Goal: Task Accomplishment & Management: Complete application form

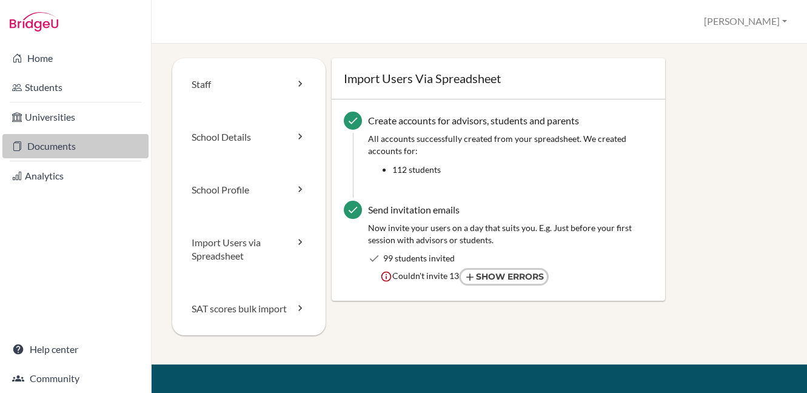
click at [53, 150] on link "Documents" at bounding box center [75, 146] width 146 height 24
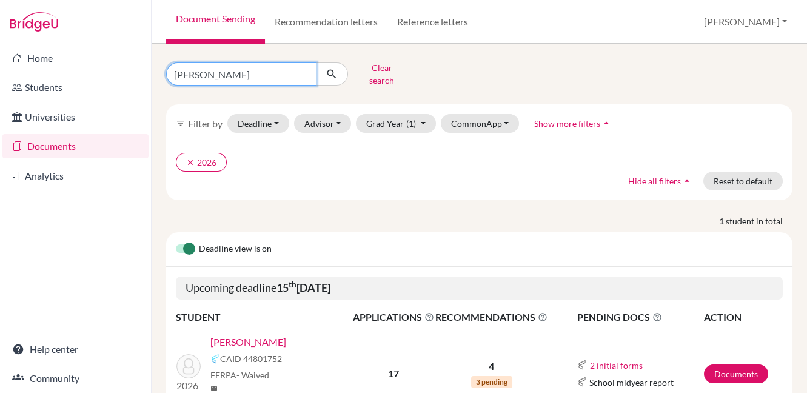
click at [305, 68] on input "Rishit" at bounding box center [241, 73] width 150 height 23
type input "maragita"
click at [332, 68] on icon "submit" at bounding box center [331, 74] width 12 height 12
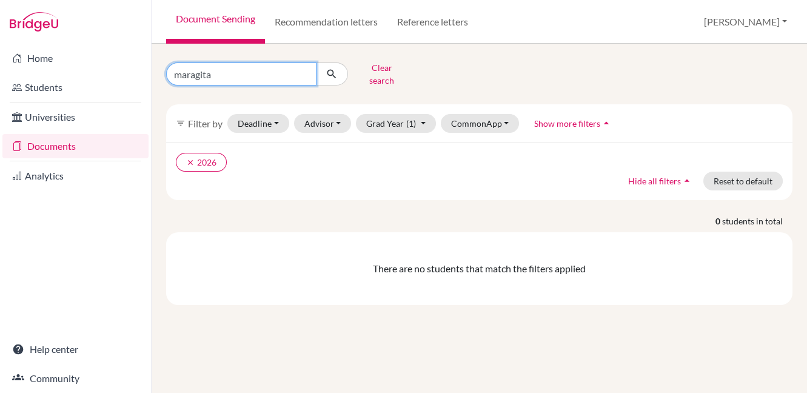
click at [271, 69] on input "maragita" at bounding box center [241, 73] width 150 height 23
type input "m"
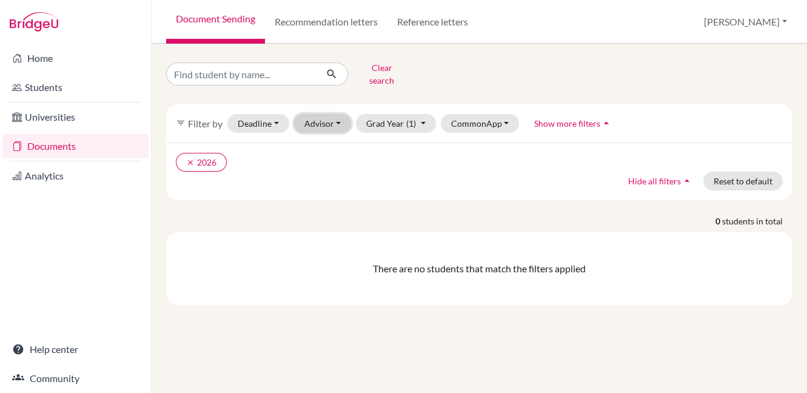
click at [317, 115] on button "Advisor" at bounding box center [323, 123] width 58 height 19
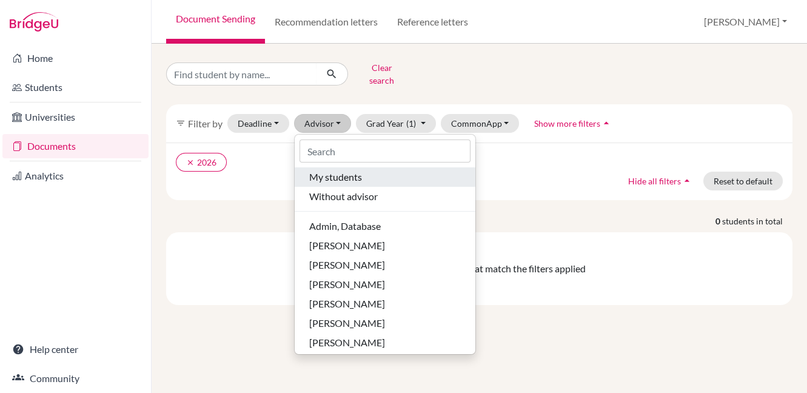
click at [323, 170] on span "My students" at bounding box center [335, 177] width 53 height 15
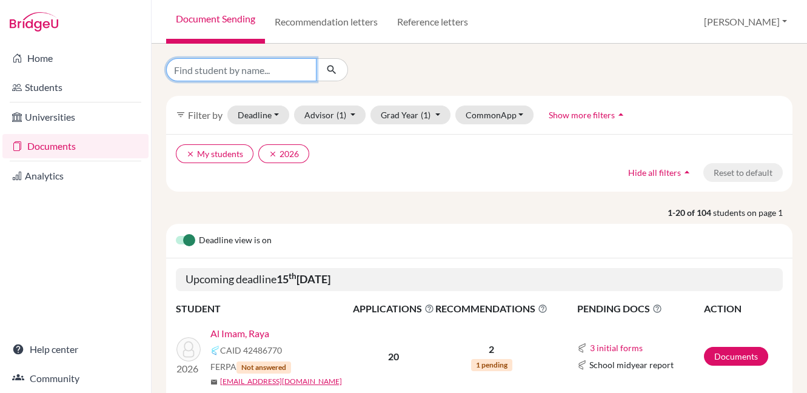
click at [291, 67] on input "Find student by name..." at bounding box center [241, 69] width 150 height 23
type input "solk"
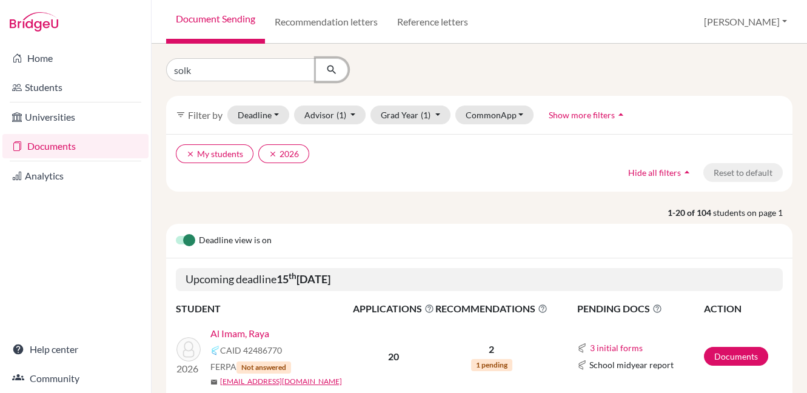
click at [337, 65] on icon "submit" at bounding box center [331, 70] width 12 height 12
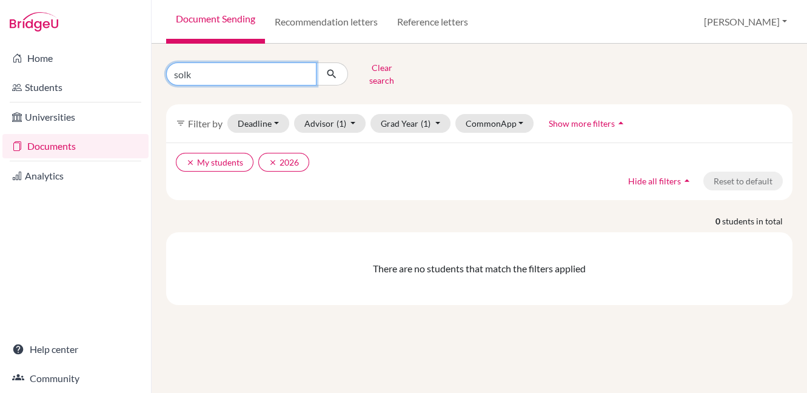
click at [305, 67] on input "solk" at bounding box center [241, 73] width 150 height 23
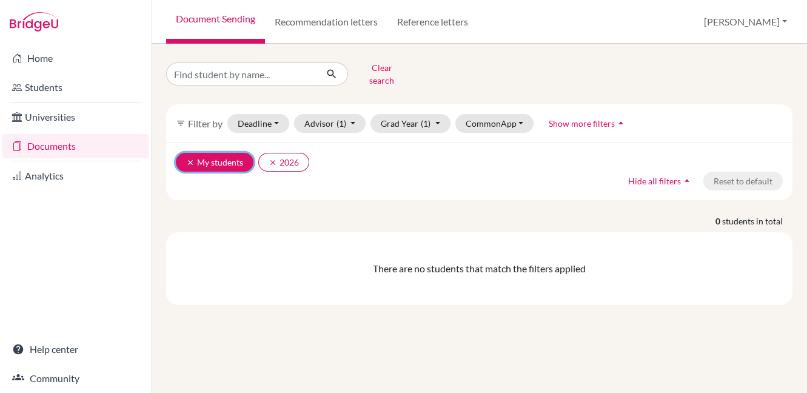
click at [193, 158] on icon "clear" at bounding box center [190, 162] width 8 height 8
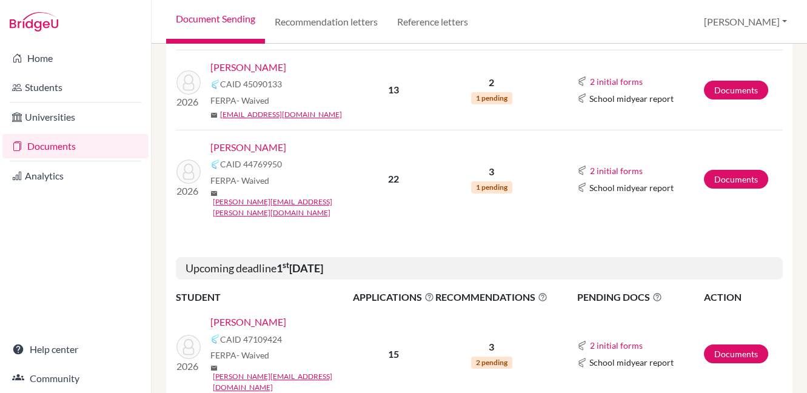
scroll to position [451, 0]
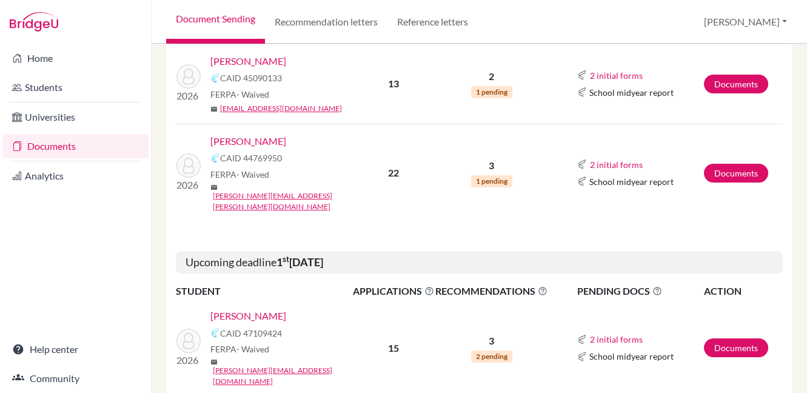
click at [275, 134] on link "[PERSON_NAME]" at bounding box center [248, 141] width 76 height 15
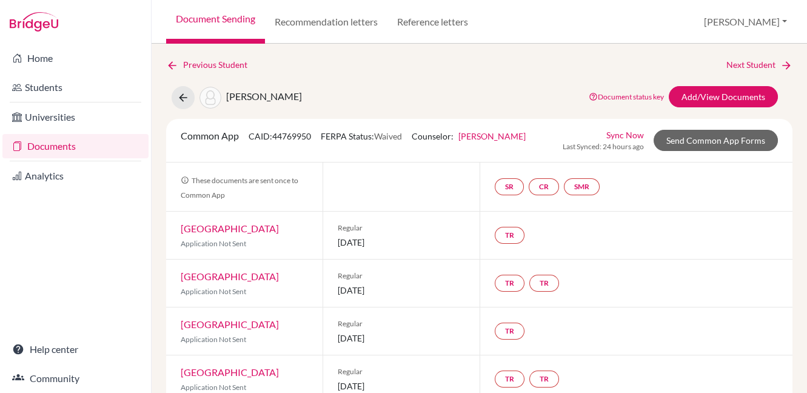
click at [619, 133] on link "Sync Now" at bounding box center [625, 134] width 38 height 13
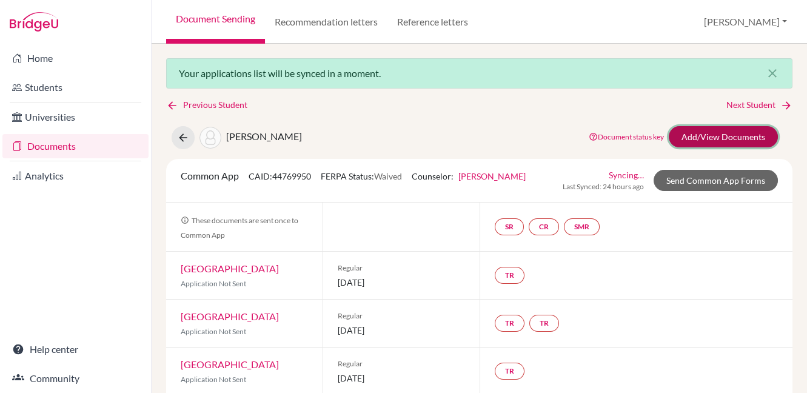
click at [689, 136] on link "Add/View Documents" at bounding box center [723, 136] width 109 height 21
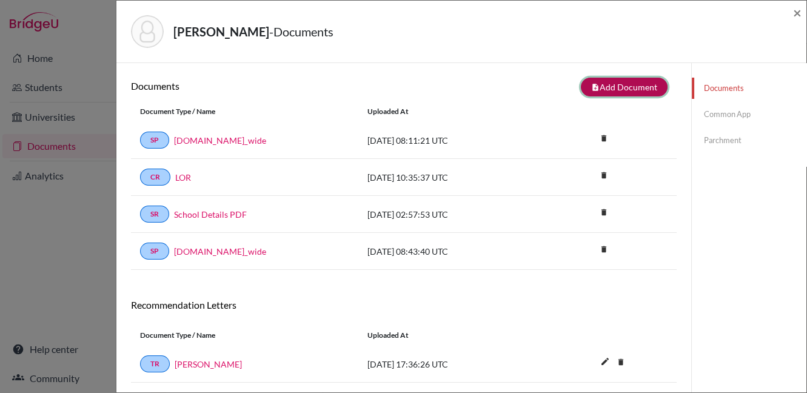
click at [601, 89] on button "note_add Add Document" at bounding box center [624, 87] width 87 height 19
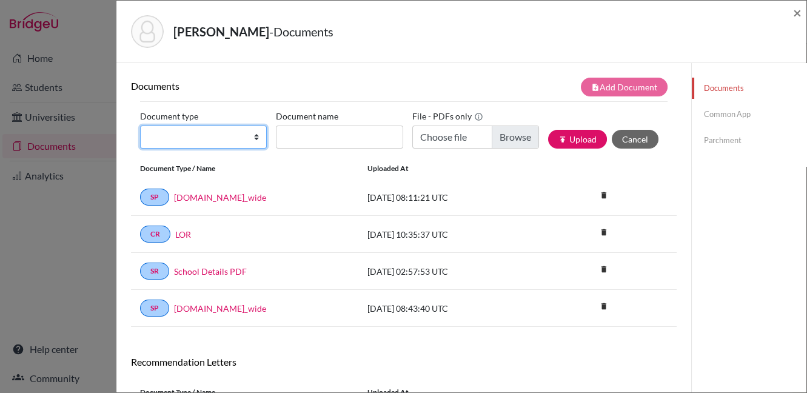
click at [224, 136] on select "Change explanation for Common App reports Counselor recommendation Internationa…" at bounding box center [203, 136] width 127 height 23
select select "2"
click at [140, 125] on select "Change explanation for Common App reports Counselor recommendation Internationa…" at bounding box center [203, 136] width 127 height 23
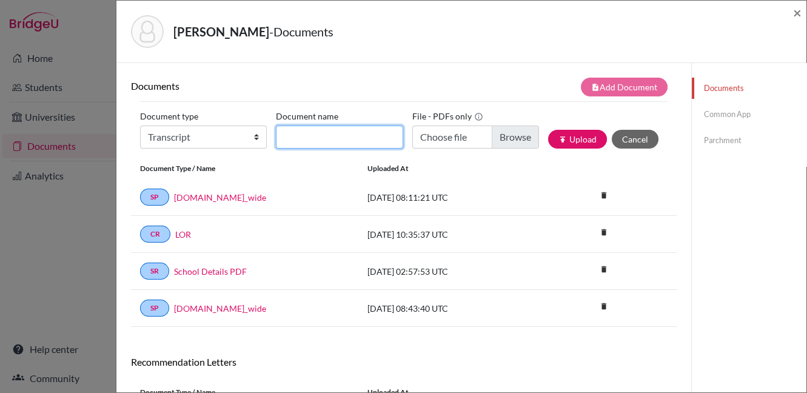
click at [293, 133] on input "Document name" at bounding box center [339, 136] width 127 height 23
type input "INitialTranscriptPGs"
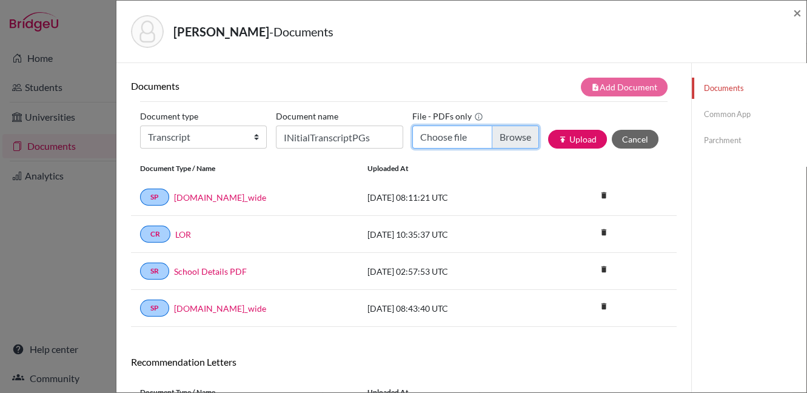
click at [445, 139] on input "Choose file" at bounding box center [475, 136] width 127 height 23
type input "C:\fakepath\Sokhan, Margarita - Transcript with PG.pdf"
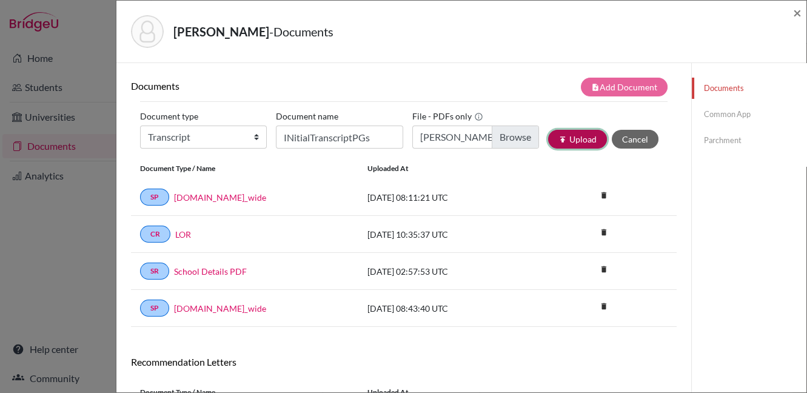
click at [570, 137] on button "publish Upload" at bounding box center [577, 139] width 59 height 19
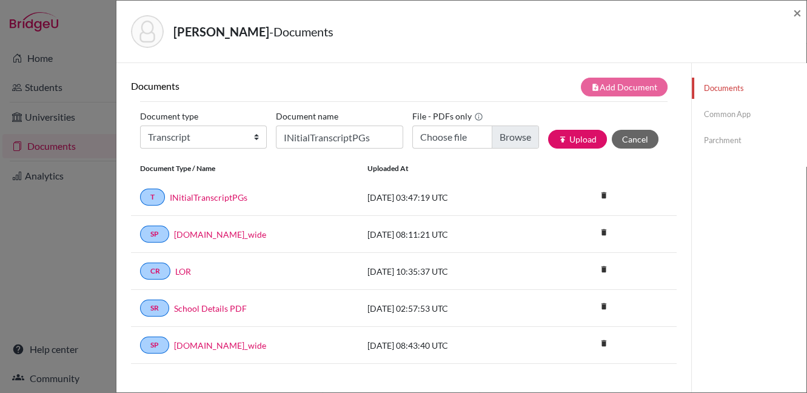
click at [705, 111] on link "Common App" at bounding box center [749, 114] width 115 height 21
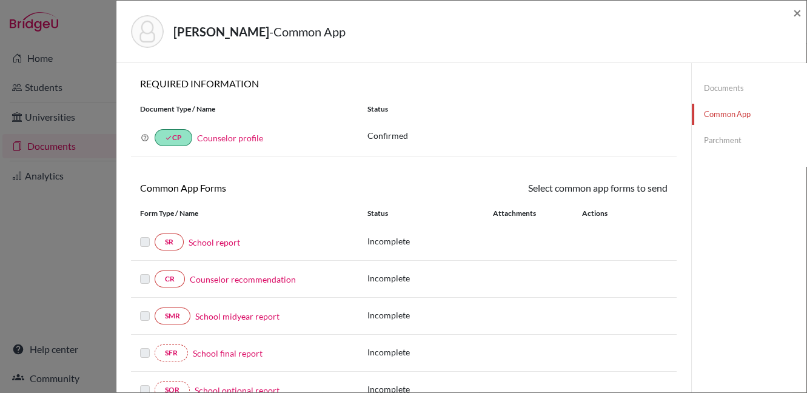
click at [222, 244] on link "School report" at bounding box center [214, 242] width 52 height 13
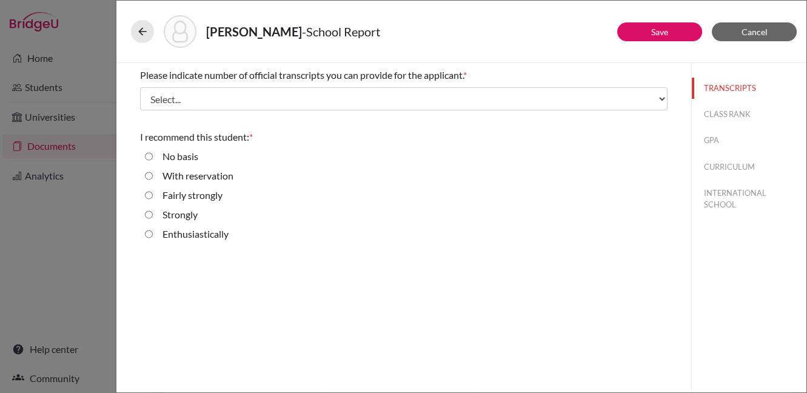
click at [152, 234] on input "Enthusiastically" at bounding box center [149, 234] width 8 height 15
radio input "true"
click at [727, 115] on button "CLASS RANK" at bounding box center [749, 114] width 115 height 21
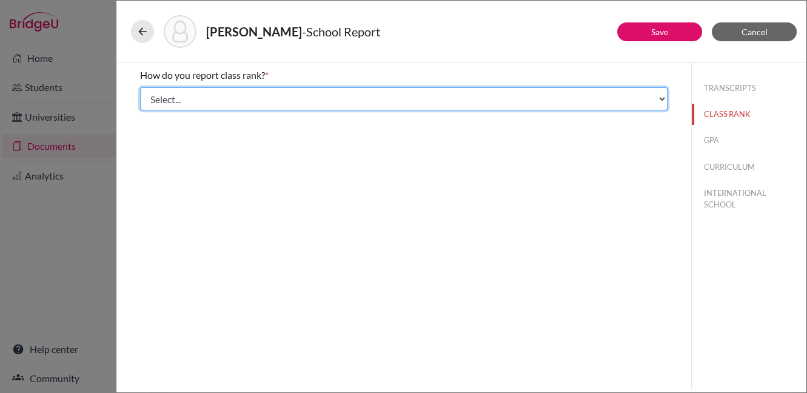
click at [481, 99] on select "Select... Exact Decile Quintile Quartile None" at bounding box center [403, 98] width 527 height 23
select select "5"
click at [140, 87] on select "Select... Exact Decile Quintile Quartile None" at bounding box center [403, 98] width 527 height 23
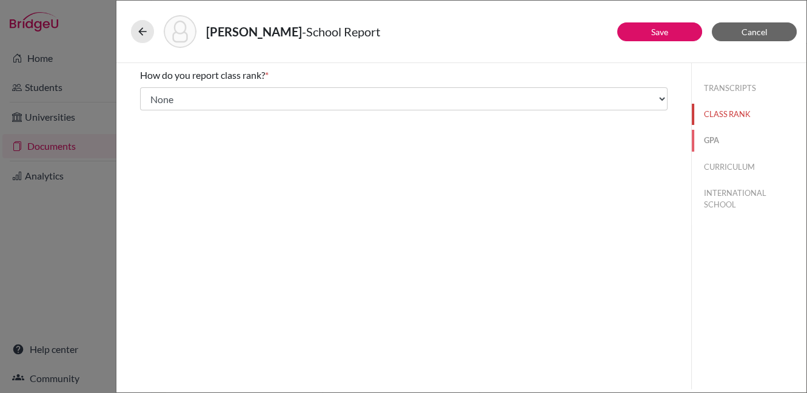
click at [715, 141] on button "GPA" at bounding box center [749, 140] width 115 height 21
click at [148, 111] on input "No" at bounding box center [149, 114] width 8 height 15
radio input "true"
click at [715, 165] on button "CURRICULUM" at bounding box center [749, 166] width 115 height 21
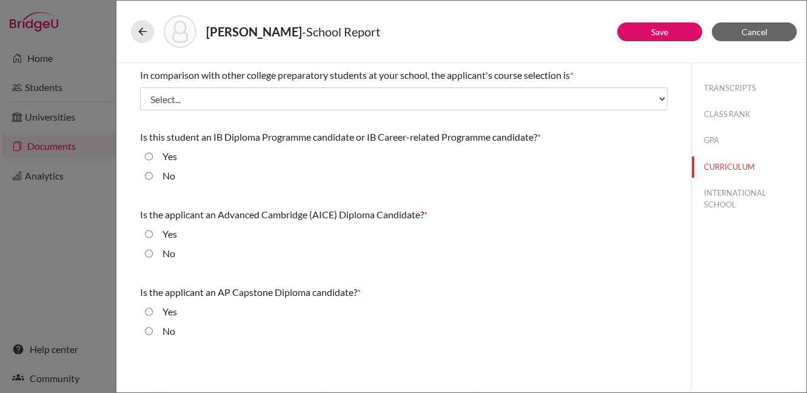
click at [148, 153] on input "Yes" at bounding box center [149, 156] width 8 height 15
radio input "true"
click at [151, 253] on input "No" at bounding box center [149, 253] width 8 height 15
radio input "true"
click at [148, 328] on input "No" at bounding box center [149, 331] width 8 height 15
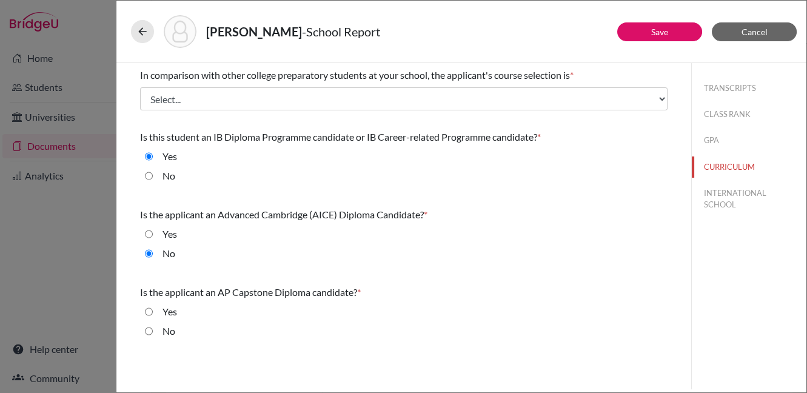
radio input "true"
click at [724, 198] on button "INTERNATIONAL SCHOOL" at bounding box center [749, 198] width 115 height 33
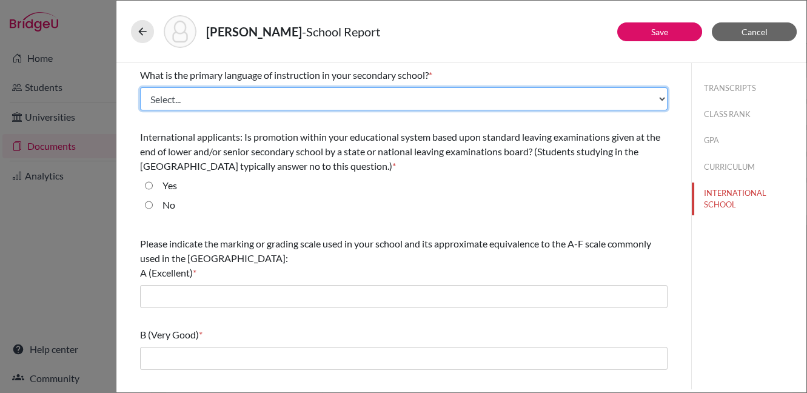
click at [547, 99] on select "Select... Albanian Arabic Armenian Assamese Azerbaijani Belarusian Bengali Bulg…" at bounding box center [403, 98] width 527 height 23
select select "14"
click at [140, 87] on select "Select... Albanian Arabic Armenian Assamese Azerbaijani Belarusian Bengali Bulg…" at bounding box center [403, 98] width 527 height 23
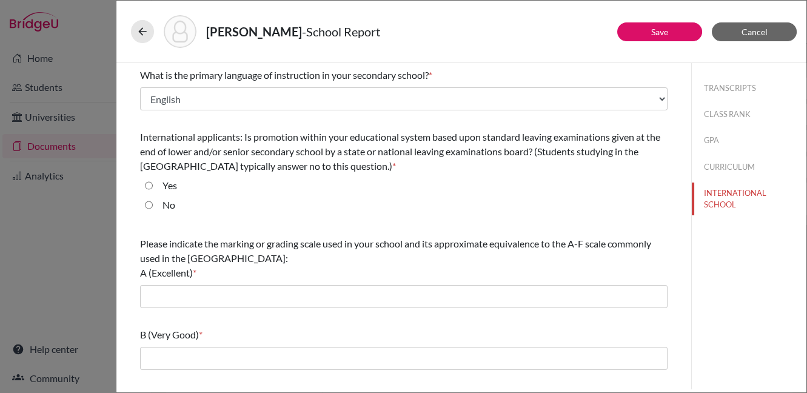
click at [150, 202] on input "No" at bounding box center [149, 205] width 8 height 15
radio input "true"
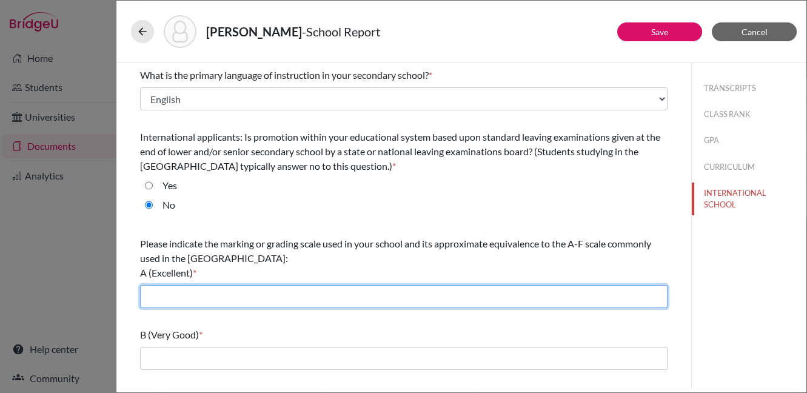
click at [174, 296] on input "text" at bounding box center [403, 296] width 527 height 23
type input "7"
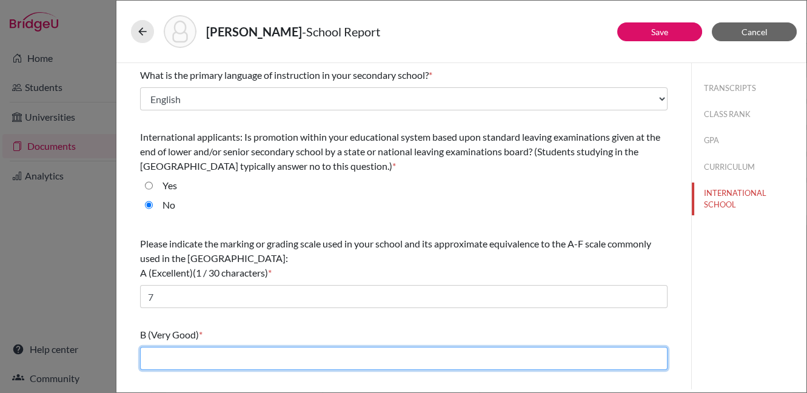
click at [200, 358] on input "text" at bounding box center [403, 358] width 527 height 23
type input "5-6"
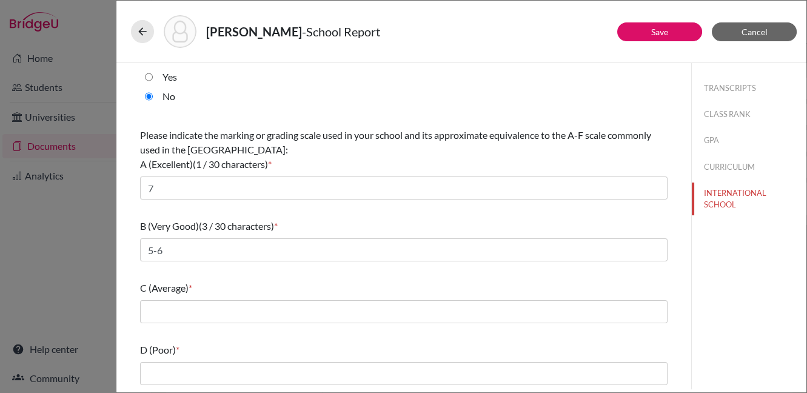
scroll to position [108, 0]
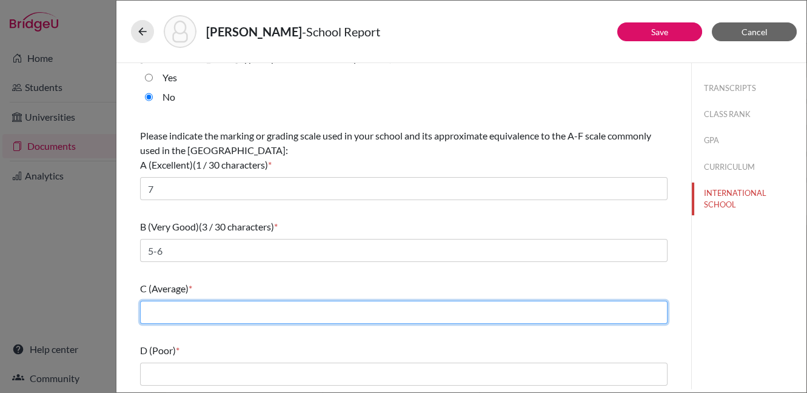
click at [266, 310] on input "text" at bounding box center [403, 312] width 527 height 23
type input "4"
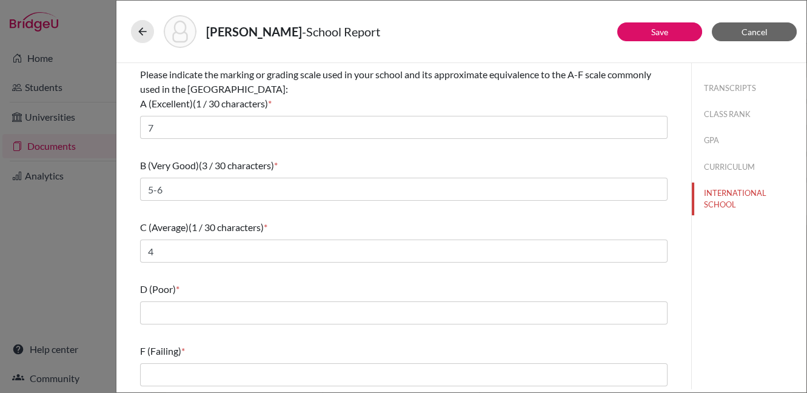
scroll to position [169, 0]
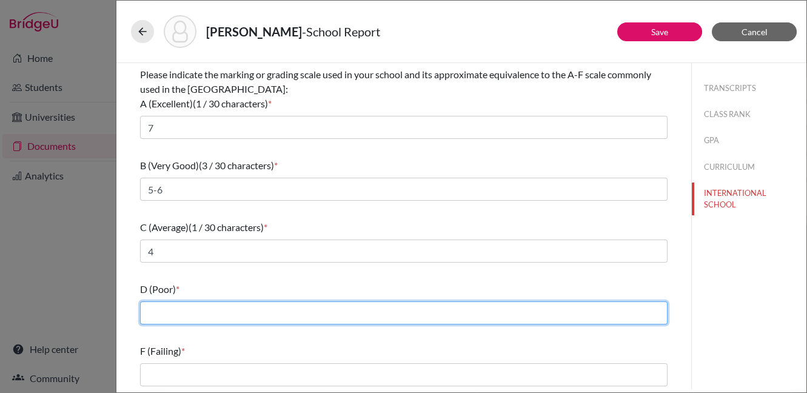
click at [347, 315] on input "text" at bounding box center [403, 312] width 527 height 23
type input "2-3"
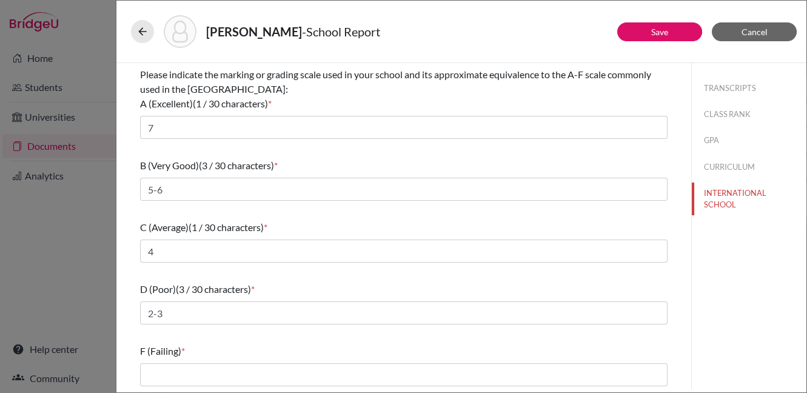
scroll to position [170, 0]
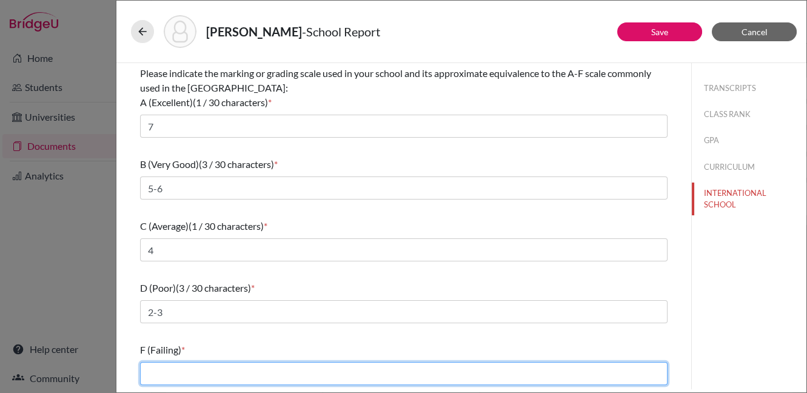
click at [293, 373] on input "text" at bounding box center [403, 373] width 527 height 23
type input "0-1"
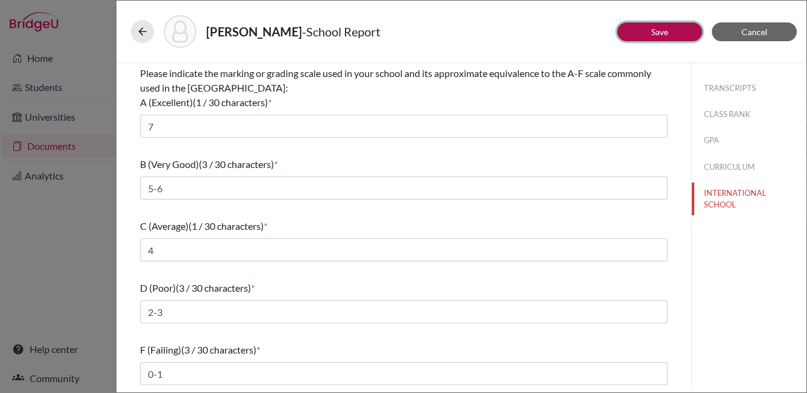
click at [680, 32] on button "Save" at bounding box center [659, 31] width 85 height 19
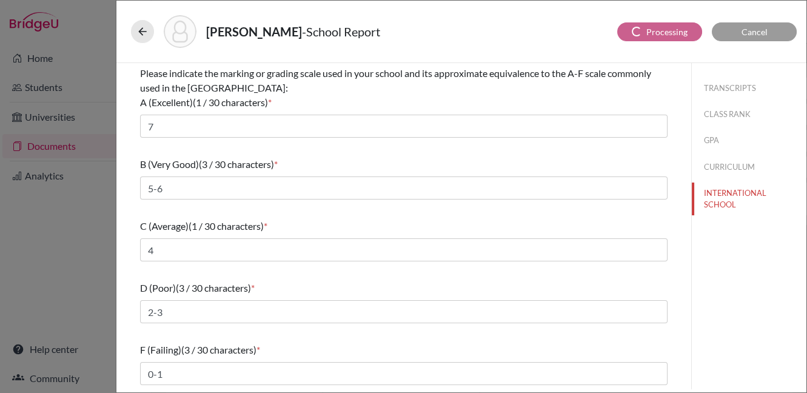
scroll to position [0, 0]
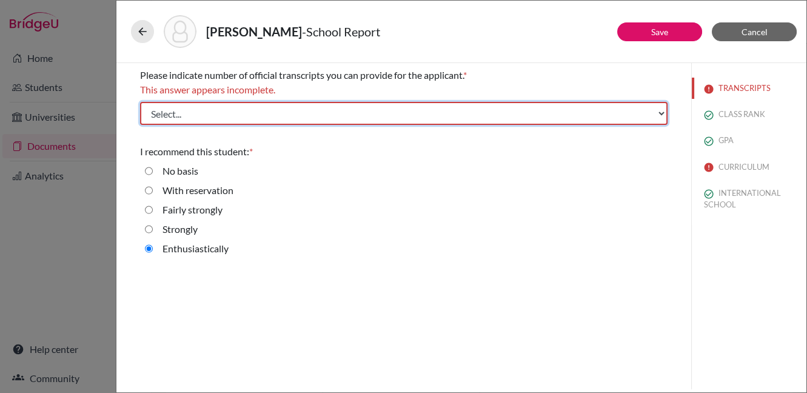
click at [568, 112] on select "Select... 1 2 3 4" at bounding box center [403, 113] width 527 height 23
select select "1"
click at [140, 102] on select "Select... 1 2 3 4" at bounding box center [403, 113] width 527 height 23
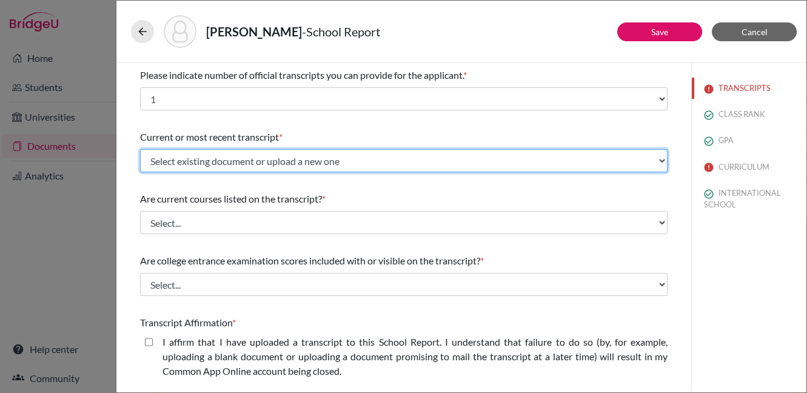
click at [639, 164] on select "Select existing document or upload a new one INitialTranscriptPGs Upload New Fi…" at bounding box center [403, 160] width 527 height 23
select select "684488"
click at [140, 149] on select "Select existing document or upload a new one INitialTranscriptPGs Upload New Fi…" at bounding box center [403, 160] width 527 height 23
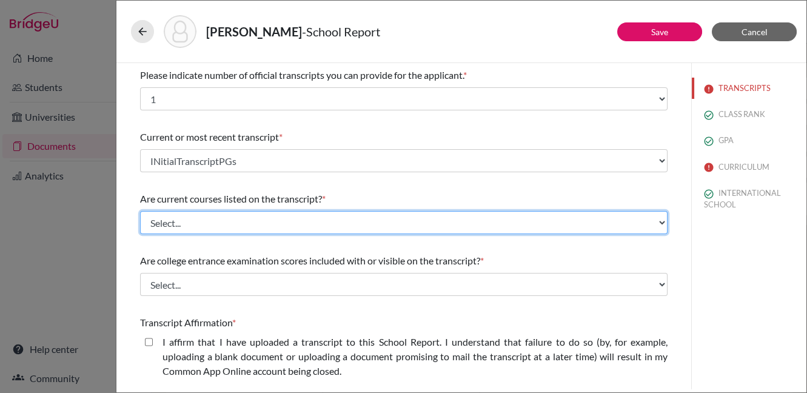
click at [536, 222] on select "Select... Yes No" at bounding box center [403, 222] width 527 height 23
select select "0"
click at [140, 211] on select "Select... Yes No" at bounding box center [403, 222] width 527 height 23
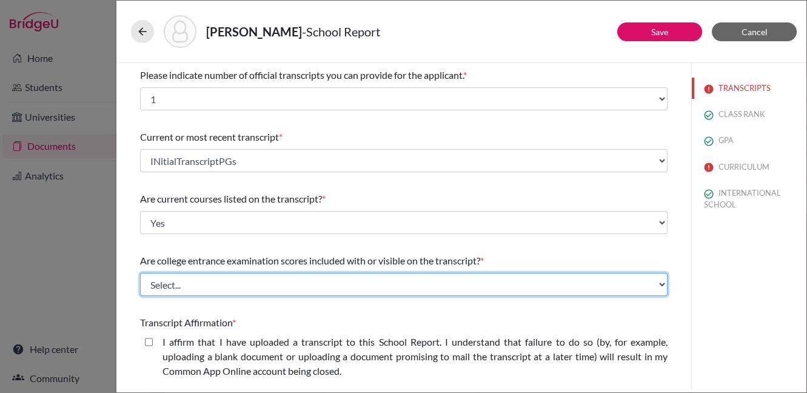
click at [642, 288] on select "Select... Yes No" at bounding box center [403, 284] width 527 height 23
select select "1"
click at [140, 273] on select "Select... Yes No" at bounding box center [403, 284] width 527 height 23
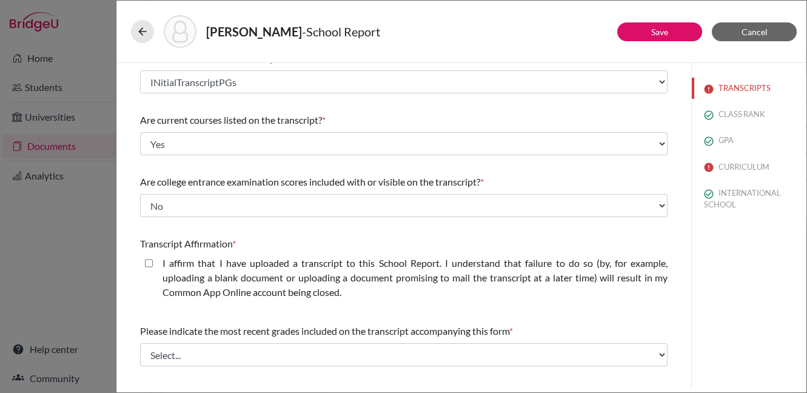
scroll to position [139, 0]
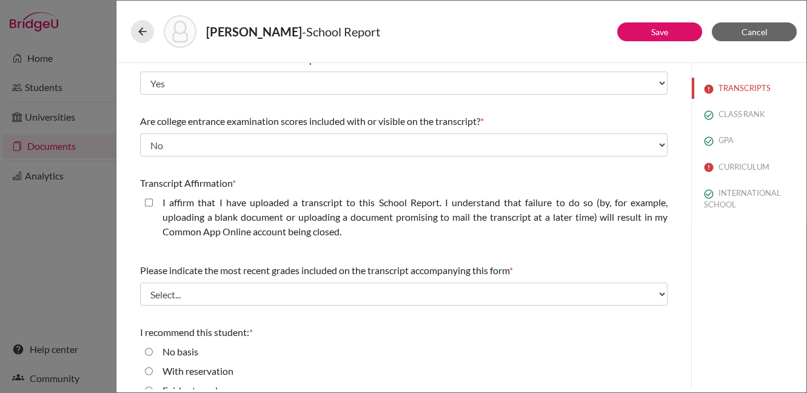
click at [148, 201] on closed\ "I affirm that I have uploaded a transcript to this School Report. I understand …" at bounding box center [149, 202] width 8 height 15
checkbox closed\ "true"
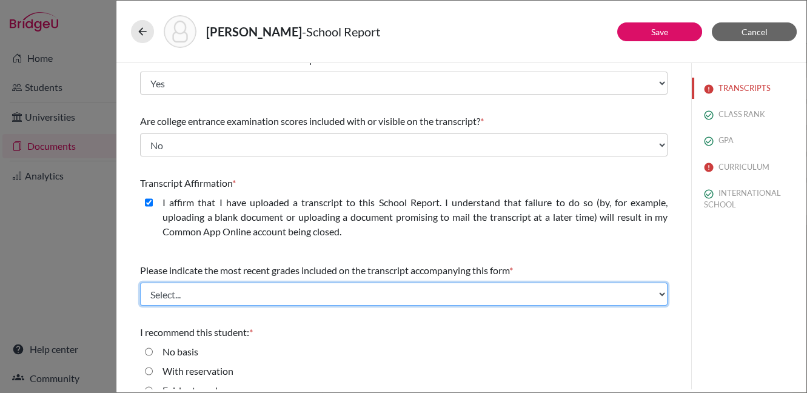
click at [507, 295] on select "Select... Final junior year grades 1st Quarter senior year grades 2nd Quarter/1…" at bounding box center [403, 293] width 527 height 23
select select "0"
click at [140, 282] on select "Select... Final junior year grades 1st Quarter senior year grades 2nd Quarter/1…" at bounding box center [403, 293] width 527 height 23
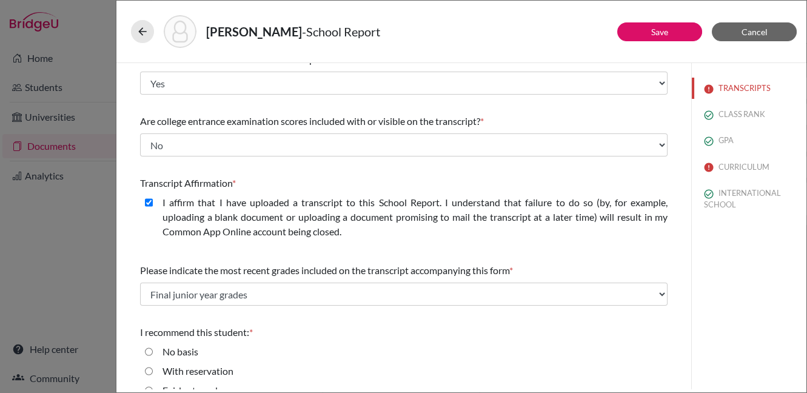
scroll to position [196, 0]
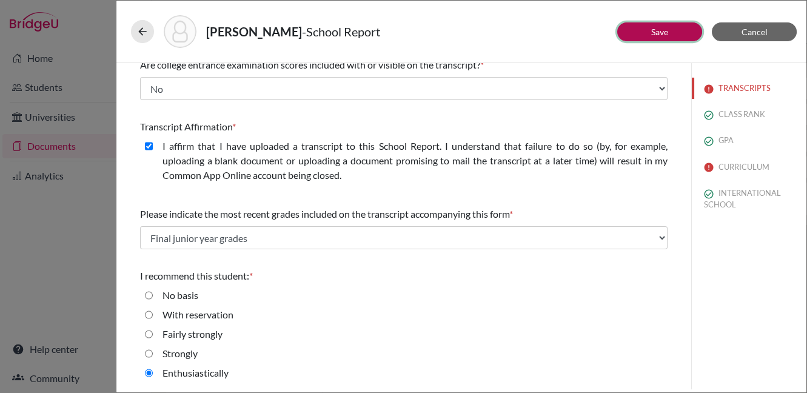
click at [655, 35] on link "Save" at bounding box center [659, 32] width 17 height 10
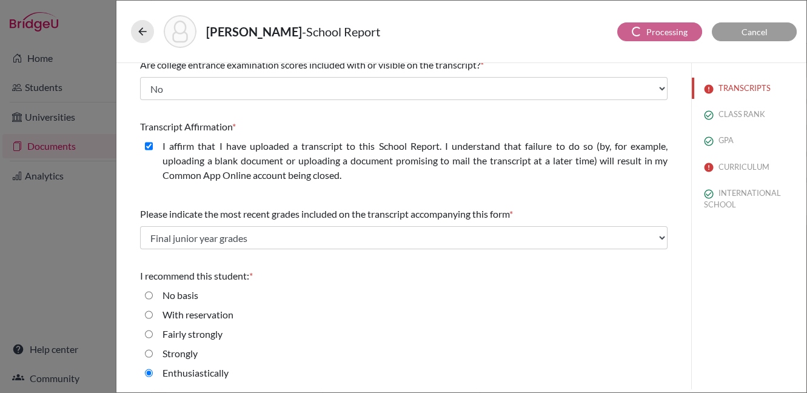
scroll to position [0, 0]
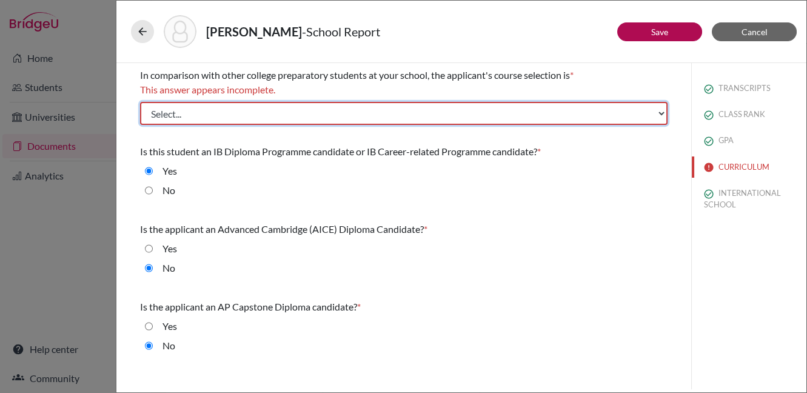
click at [555, 118] on select "Select... Less than demanding Average Demanding Very demanding Most demanding P…" at bounding box center [403, 113] width 527 height 23
select select "4"
click at [140, 102] on select "Select... Less than demanding Average Demanding Very demanding Most demanding P…" at bounding box center [403, 113] width 527 height 23
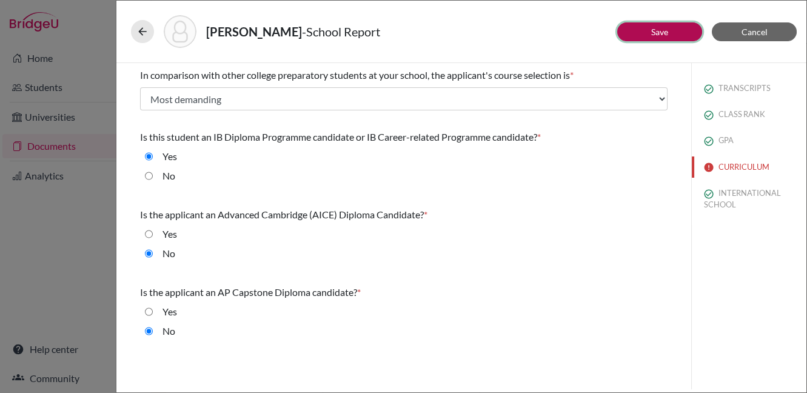
click at [644, 30] on button "Save" at bounding box center [659, 31] width 85 height 19
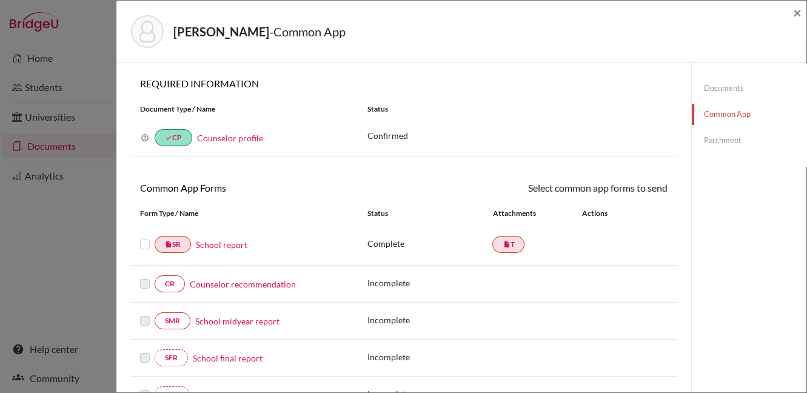
click at [230, 285] on link "Counselor recommendation" at bounding box center [243, 284] width 106 height 13
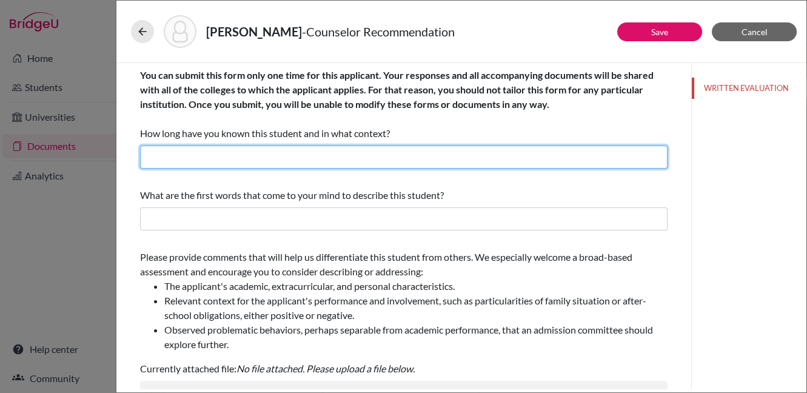
click at [372, 156] on input "text" at bounding box center [403, 156] width 527 height 23
type input "2 years"
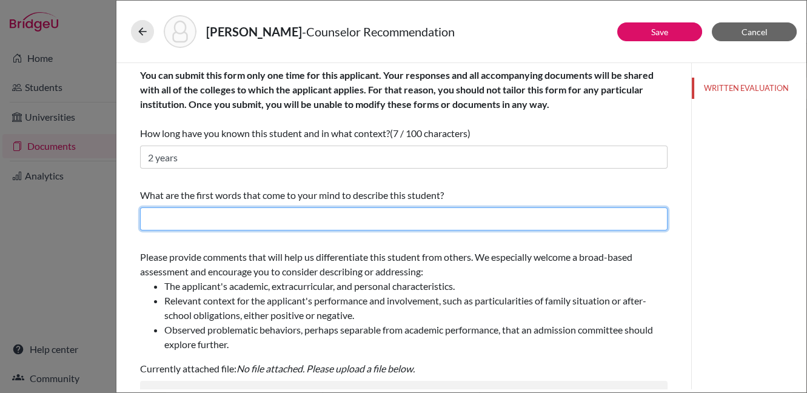
click at [384, 218] on input "text" at bounding box center [403, 218] width 527 height 23
type input "Exceptional, elite"
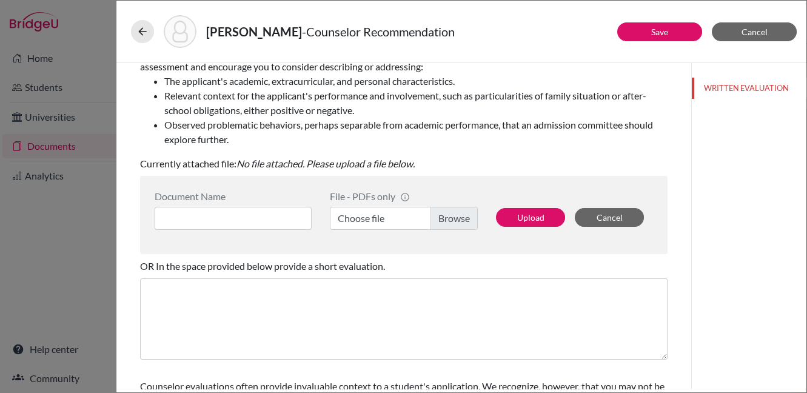
scroll to position [210, 0]
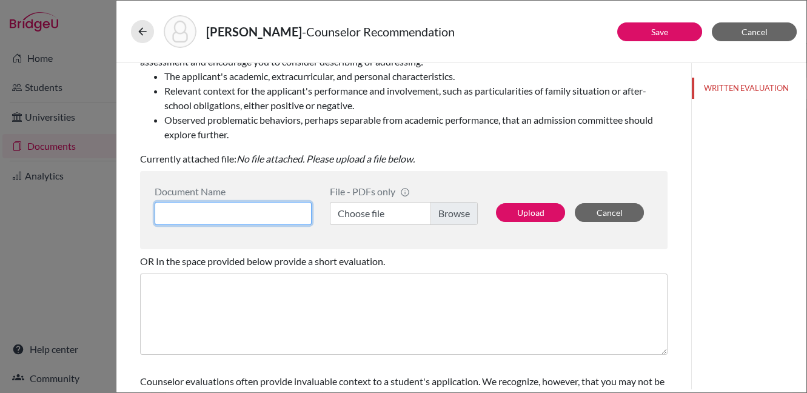
click at [267, 210] on input at bounding box center [233, 213] width 157 height 23
type input "LOR"
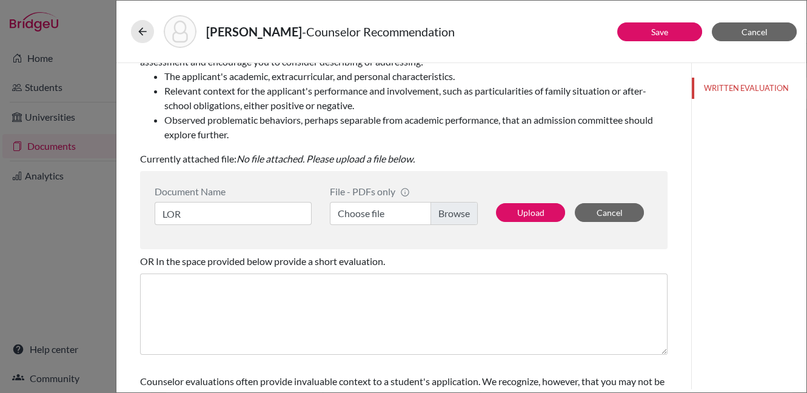
click at [377, 211] on label "Choose file" at bounding box center [404, 213] width 148 height 23
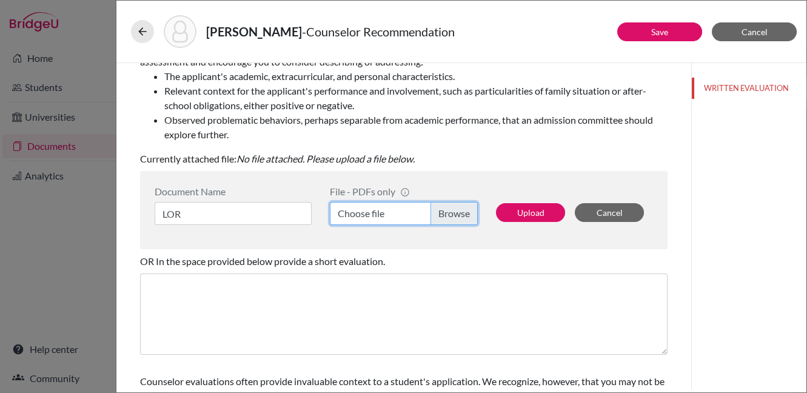
click at [377, 211] on input "Choose file" at bounding box center [404, 213] width 148 height 23
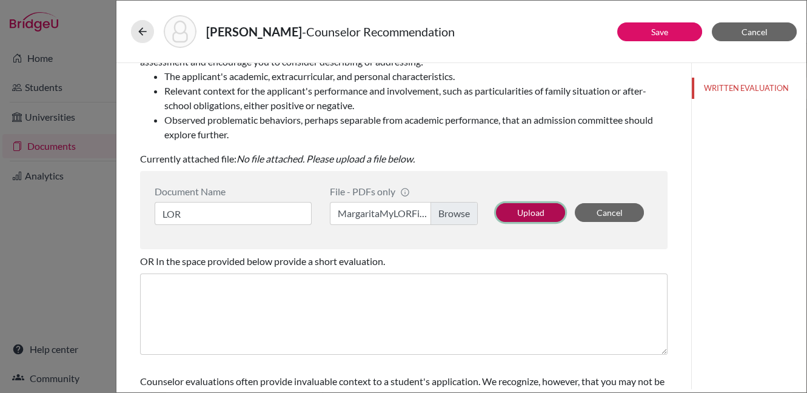
click at [524, 210] on button "Upload" at bounding box center [530, 212] width 69 height 19
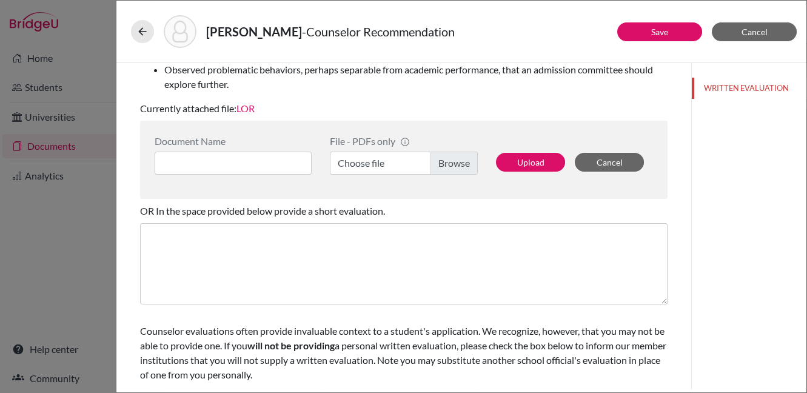
scroll to position [281, 0]
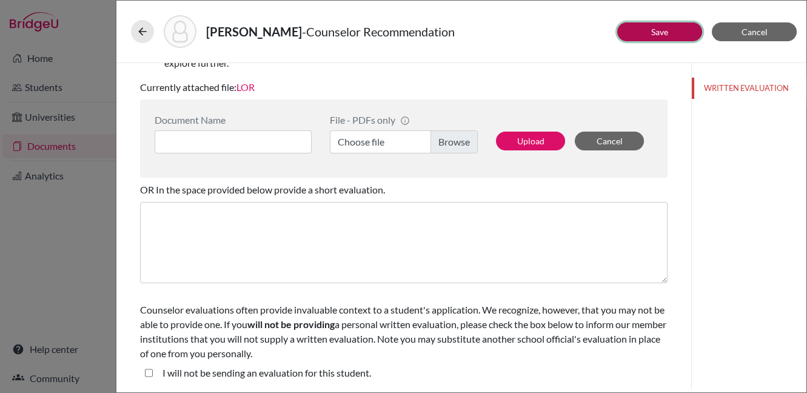
click at [660, 30] on link "Save" at bounding box center [659, 32] width 17 height 10
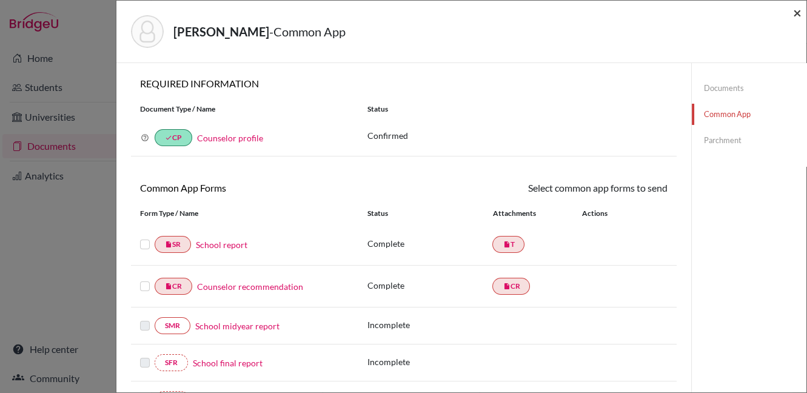
click at [795, 13] on span "×" at bounding box center [797, 13] width 8 height 18
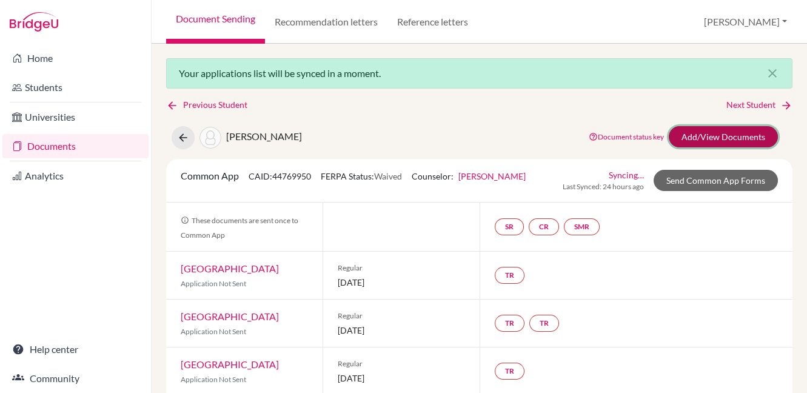
click at [704, 132] on link "Add/View Documents" at bounding box center [723, 136] width 109 height 21
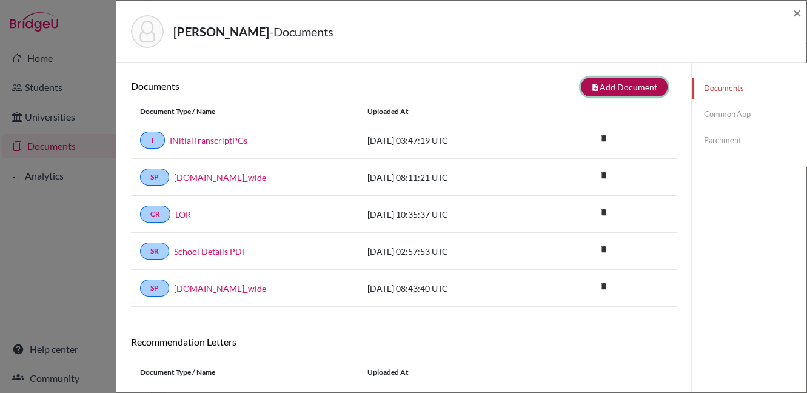
click at [598, 89] on button "note_add Add Document" at bounding box center [624, 87] width 87 height 19
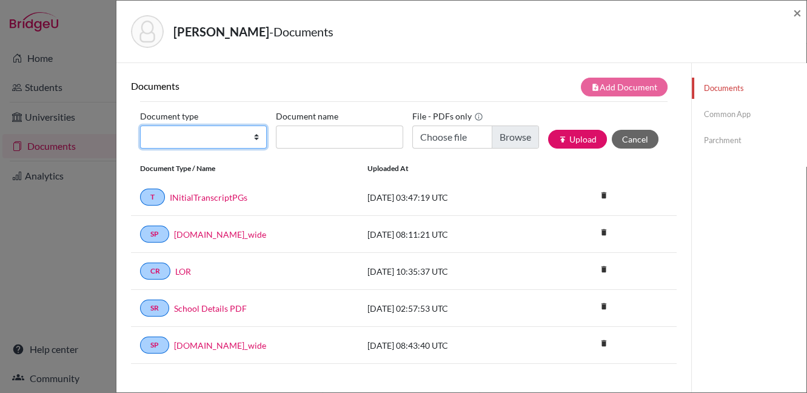
click at [187, 132] on select "Change explanation for Common App reports Counselor recommendation Internationa…" at bounding box center [203, 136] width 127 height 23
select select "39"
click at [140, 125] on select "Change explanation for Common App reports Counselor recommendation Internationa…" at bounding box center [203, 136] width 127 height 23
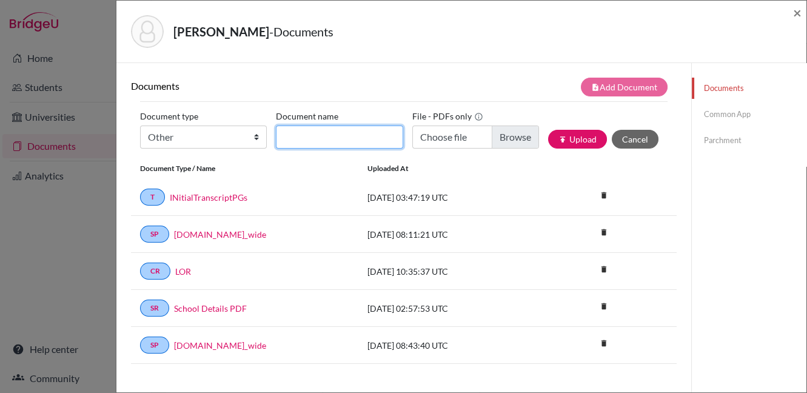
click at [319, 134] on input "Document name" at bounding box center [339, 136] width 127 height 23
type input "LOR"
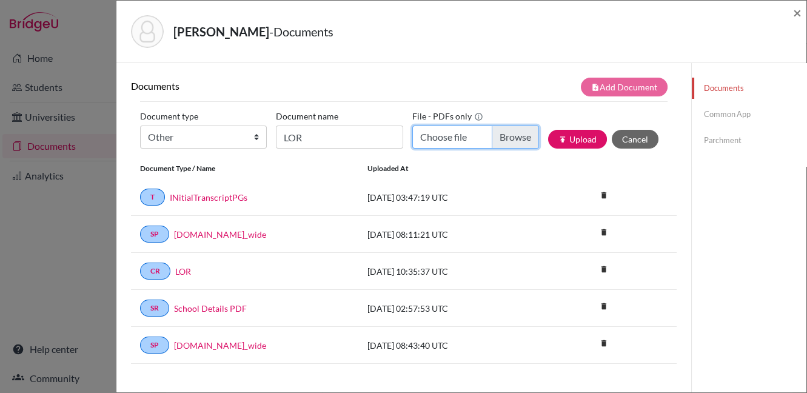
click at [492, 135] on input "Choose file" at bounding box center [475, 136] width 127 height 23
type input "C:\fakepath\Margarita Letter of Rec from Employer (1).pdf"
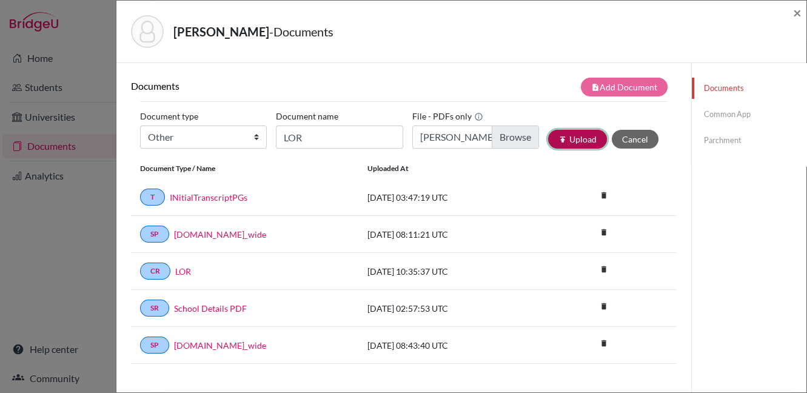
click at [571, 138] on button "publish Upload" at bounding box center [577, 139] width 59 height 19
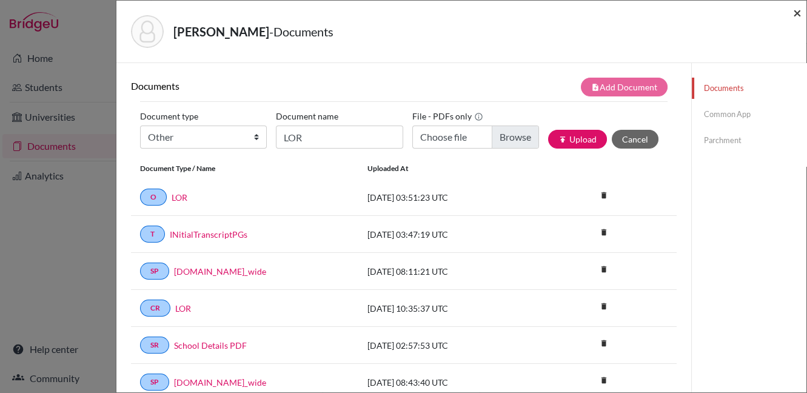
click at [798, 12] on span "×" at bounding box center [797, 13] width 8 height 18
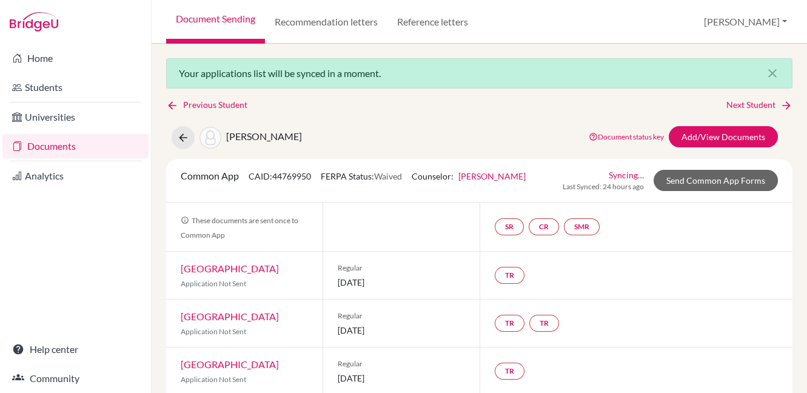
click at [65, 147] on link "Documents" at bounding box center [75, 146] width 146 height 24
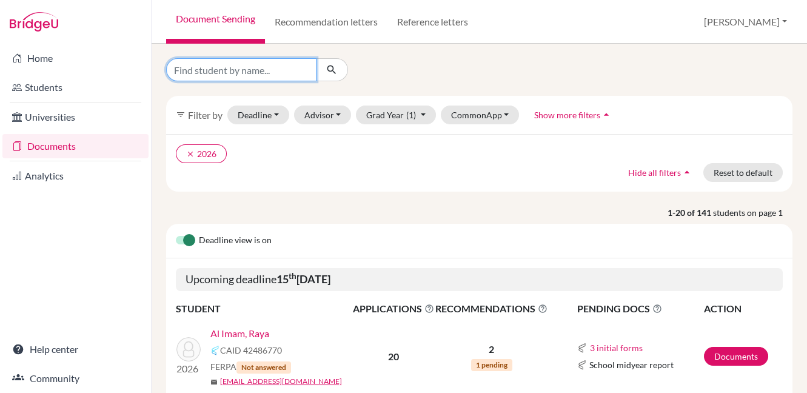
click at [298, 74] on input "Find student by name..." at bounding box center [241, 69] width 150 height 23
type input "[PERSON_NAME]"
click at [333, 70] on icon "submit" at bounding box center [331, 70] width 12 height 12
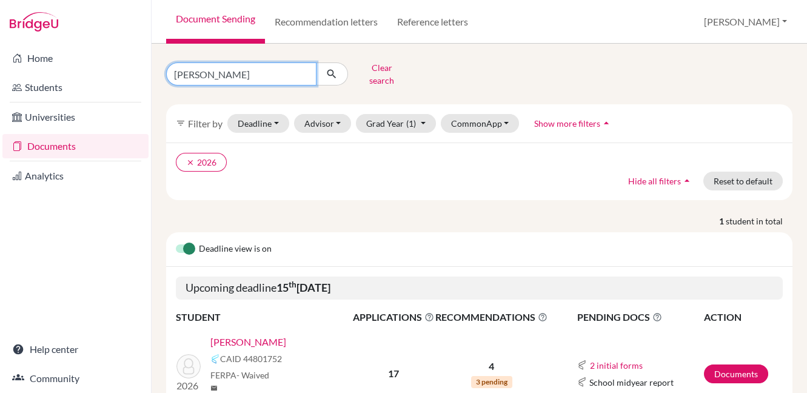
click at [302, 69] on input "[PERSON_NAME]" at bounding box center [241, 73] width 150 height 23
type input "zynah"
click button "submit" at bounding box center [332, 73] width 32 height 23
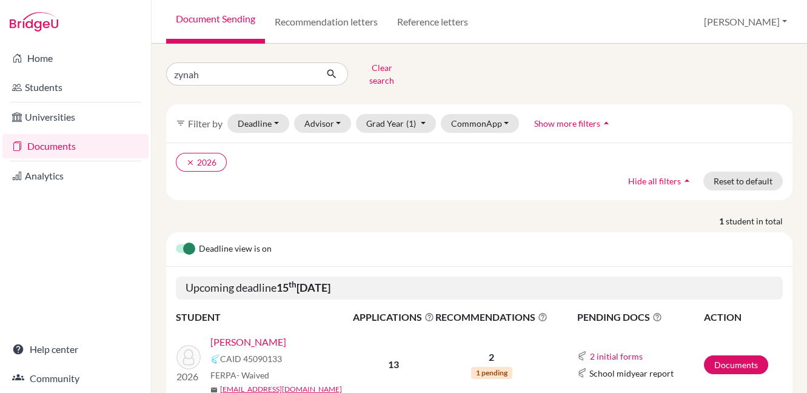
drag, startPoint x: 276, startPoint y: 330, endPoint x: 213, endPoint y: 321, distance: 63.1
click at [213, 325] on td "2026 [PERSON_NAME] CAID 45090133 FERPA - Waived mail [EMAIL_ADDRESS][DOMAIN_NAM…" at bounding box center [264, 364] width 176 height 79
copy link "[PERSON_NAME]"
click at [228, 65] on input "zynah" at bounding box center [241, 73] width 150 height 23
type input "z"
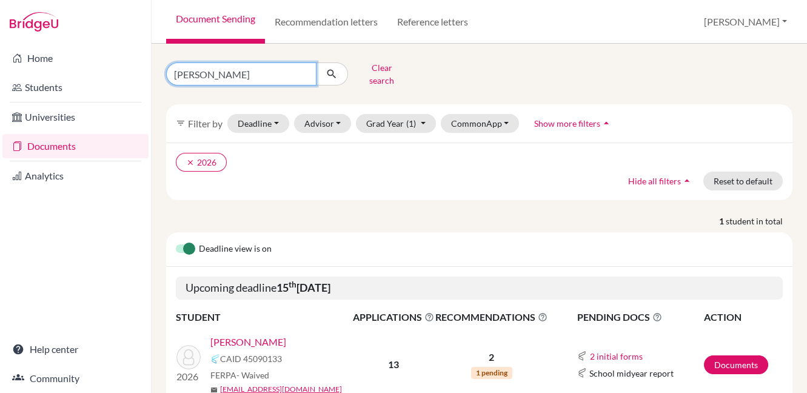
type input "[PERSON_NAME]"
click at [338, 68] on button "submit" at bounding box center [332, 73] width 32 height 23
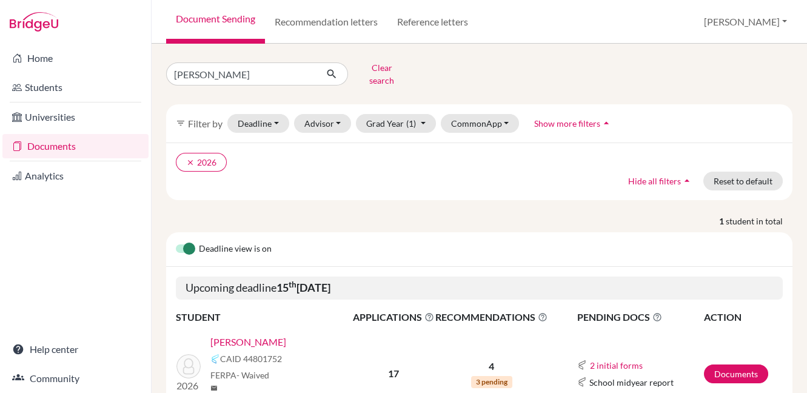
click at [242, 335] on link "[PERSON_NAME]" at bounding box center [248, 342] width 76 height 15
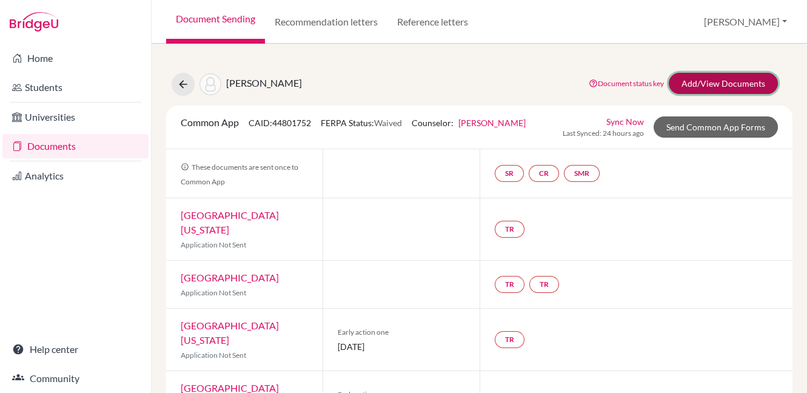
click at [702, 82] on link "Add/View Documents" at bounding box center [723, 83] width 109 height 21
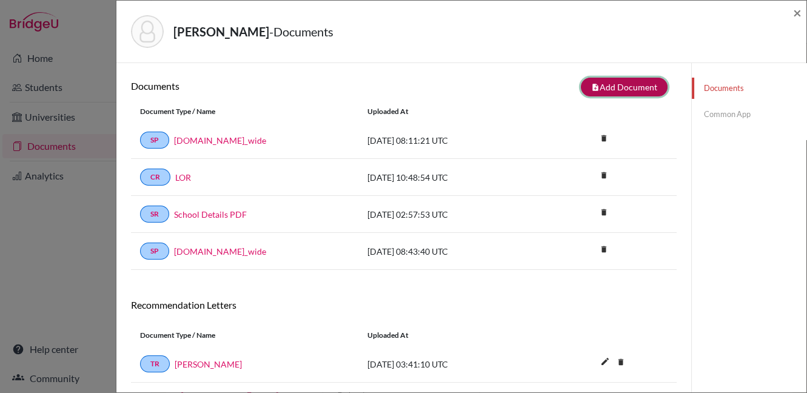
click at [598, 82] on button "note_add Add Document" at bounding box center [624, 87] width 87 height 19
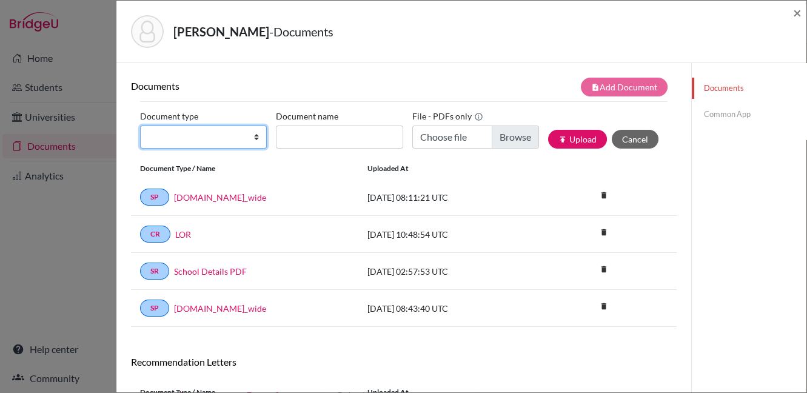
click at [212, 136] on select "Change explanation for Common App reports Counselor recommendation Internationa…" at bounding box center [203, 136] width 127 height 23
select select "2"
click at [140, 125] on select "Change explanation for Common App reports Counselor recommendation Internationa…" at bounding box center [203, 136] width 127 height 23
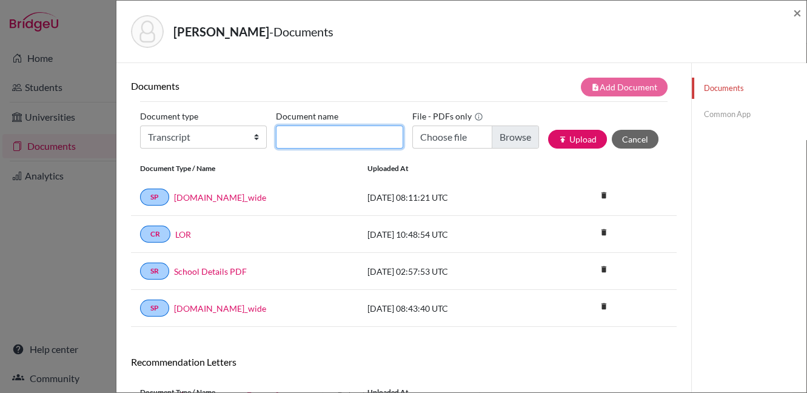
click at [314, 133] on input "Document name" at bounding box center [339, 136] width 127 height 23
type input "INitialTranscriptPGs"
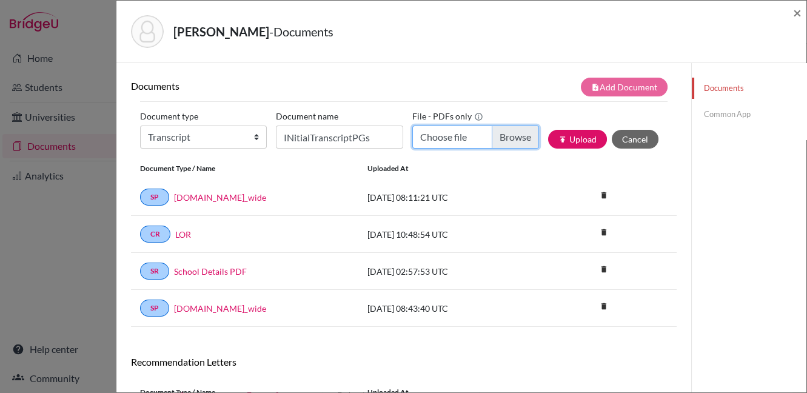
click at [439, 134] on input "Choose file" at bounding box center [475, 136] width 127 height 23
type input "C:\fakepath\Raj, Rishit - Transcript with PG.pdf"
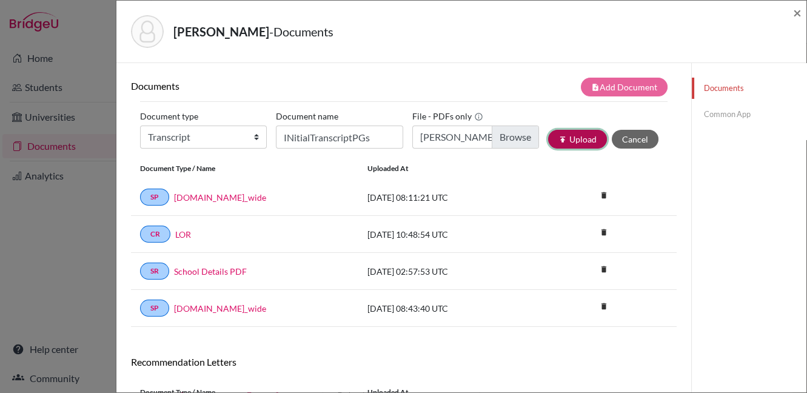
click at [573, 136] on button "publish Upload" at bounding box center [577, 139] width 59 height 19
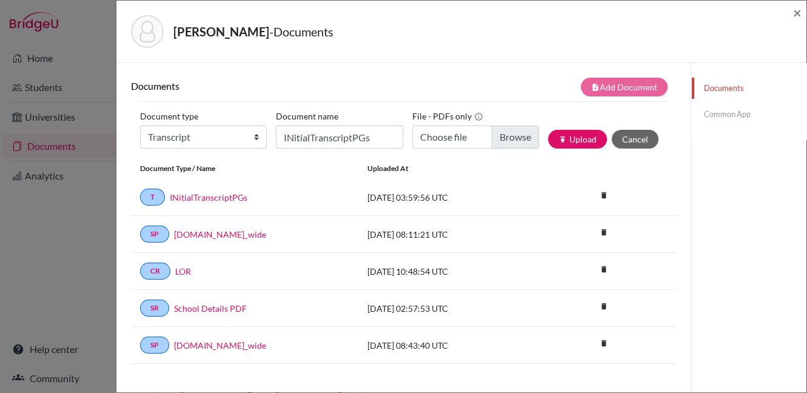
click at [621, 42] on div "Raj, Rishit - Documents" at bounding box center [457, 31] width 652 height 33
click at [715, 116] on link "Common App" at bounding box center [749, 114] width 115 height 21
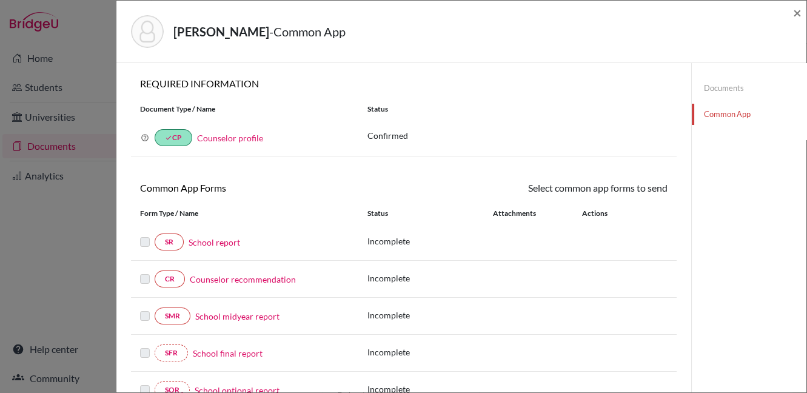
click at [220, 244] on link "School report" at bounding box center [214, 242] width 52 height 13
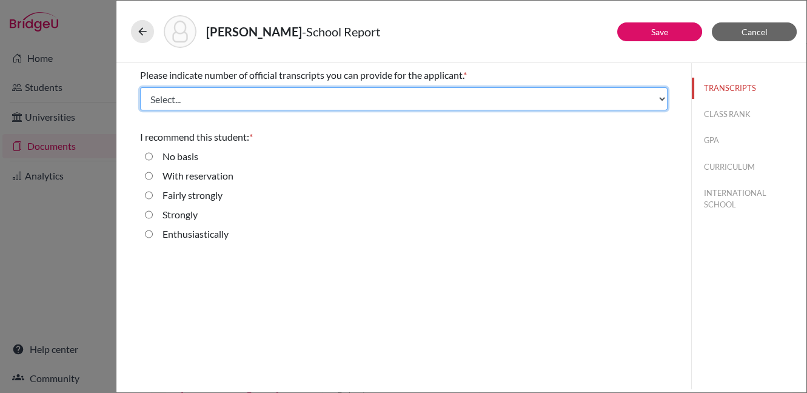
click at [369, 100] on select "Select... 1 2 3 4" at bounding box center [403, 98] width 527 height 23
select select "1"
click at [140, 87] on select "Select... 1 2 3 4" at bounding box center [403, 98] width 527 height 23
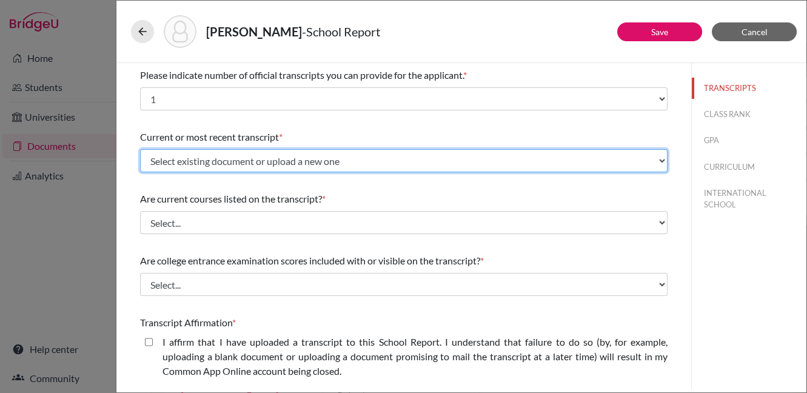
click at [369, 159] on select "Select existing document or upload a new one INitialTranscriptPGs Upload New Fi…" at bounding box center [403, 160] width 527 height 23
select select "684512"
click at [140, 149] on select "Select existing document or upload a new one INitialTranscriptPGs Upload New Fi…" at bounding box center [403, 160] width 527 height 23
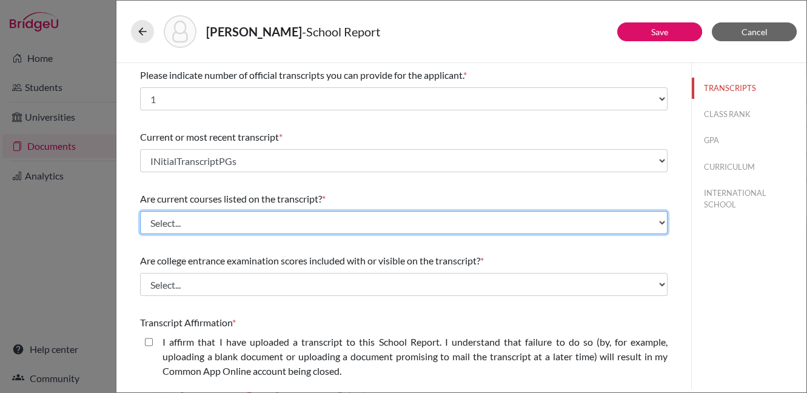
click at [407, 223] on select "Select... Yes No" at bounding box center [403, 222] width 527 height 23
select select "0"
click at [140, 211] on select "Select... Yes No" at bounding box center [403, 222] width 527 height 23
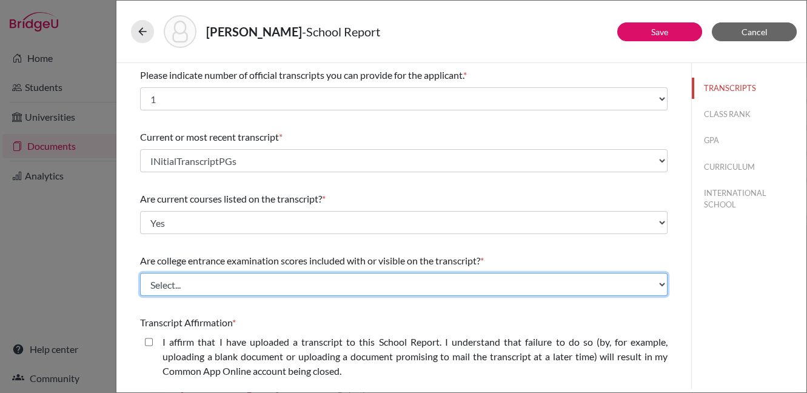
click at [458, 283] on select "Select... Yes No" at bounding box center [403, 284] width 527 height 23
select select "1"
click at [140, 273] on select "Select... Yes No" at bounding box center [403, 284] width 527 height 23
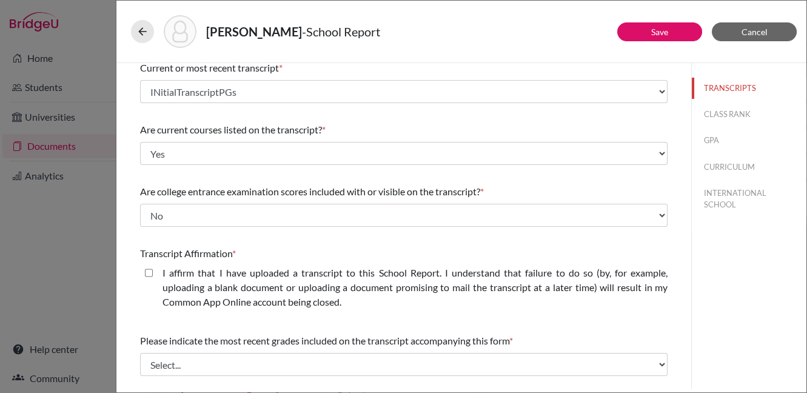
scroll to position [133, 0]
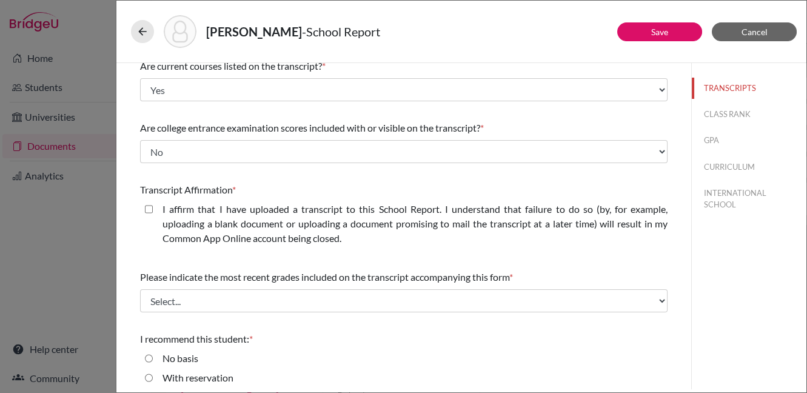
click at [150, 207] on closed\ "I affirm that I have uploaded a transcript to this School Report. I understand …" at bounding box center [149, 209] width 8 height 15
checkbox closed\ "true"
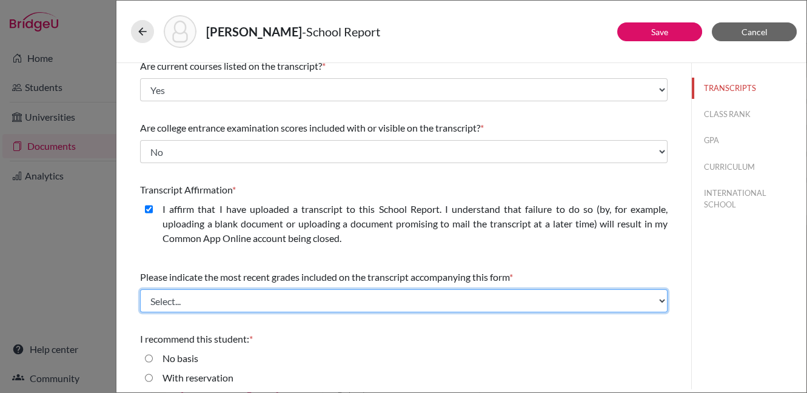
click at [641, 300] on select "Select... Final junior year grades 1st Quarter senior year grades 2nd Quarter/1…" at bounding box center [403, 300] width 527 height 23
select select "0"
click at [140, 289] on select "Select... Final junior year grades 1st Quarter senior year grades 2nd Quarter/1…" at bounding box center [403, 300] width 527 height 23
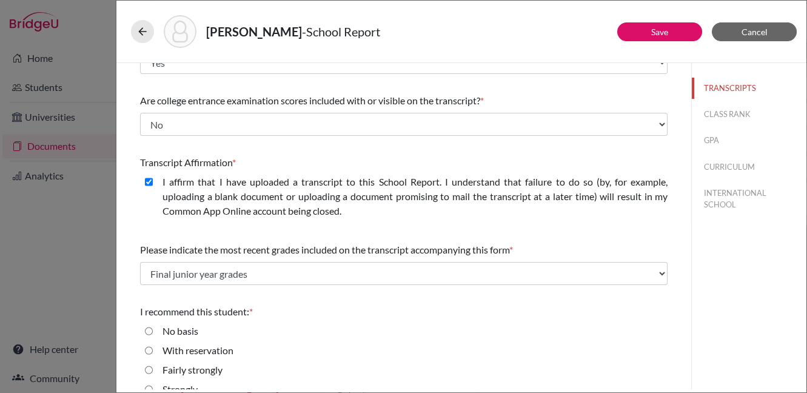
scroll to position [196, 0]
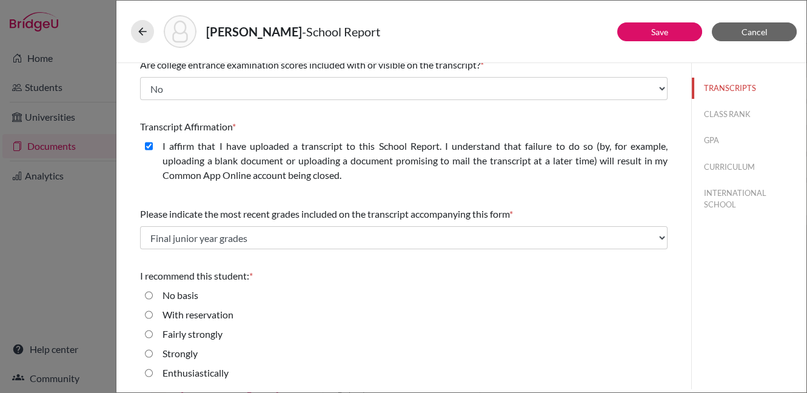
click at [144, 372] on div "Enthusiastically" at bounding box center [403, 374] width 527 height 19
click at [152, 371] on input "Enthusiastically" at bounding box center [149, 372] width 8 height 15
radio input "true"
click at [723, 111] on button "CLASS RANK" at bounding box center [749, 114] width 115 height 21
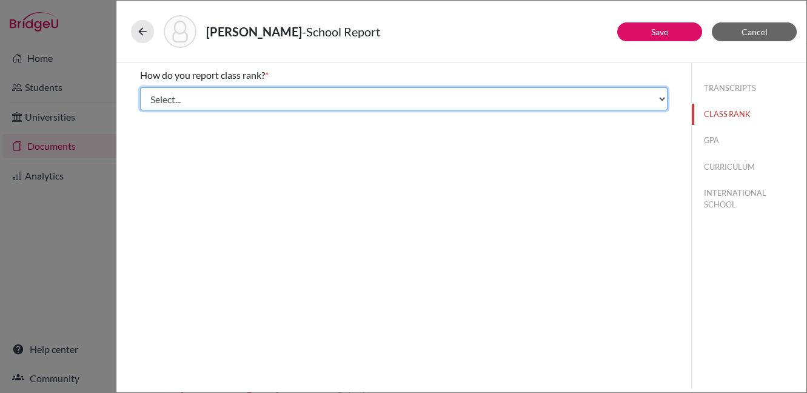
click at [295, 94] on select "Select... Exact Decile Quintile Quartile None" at bounding box center [403, 98] width 527 height 23
select select "5"
click at [140, 87] on select "Select... Exact Decile Quintile Quartile None" at bounding box center [403, 98] width 527 height 23
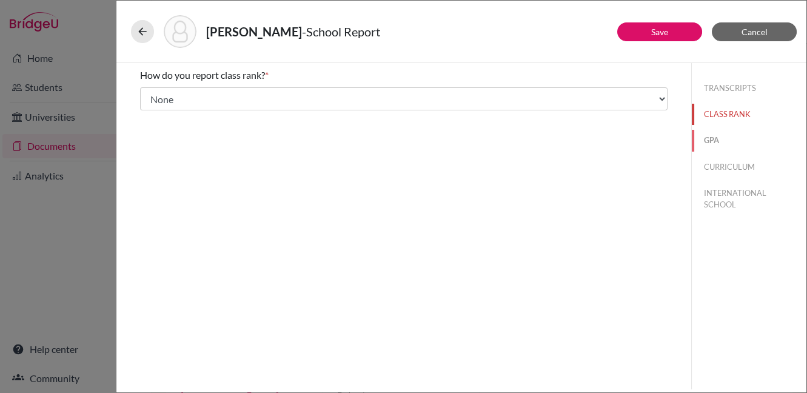
click at [701, 140] on button "GPA" at bounding box center [749, 140] width 115 height 21
click at [150, 113] on input "No" at bounding box center [149, 114] width 8 height 15
radio input "true"
click at [708, 166] on button "CURRICULUM" at bounding box center [749, 166] width 115 height 21
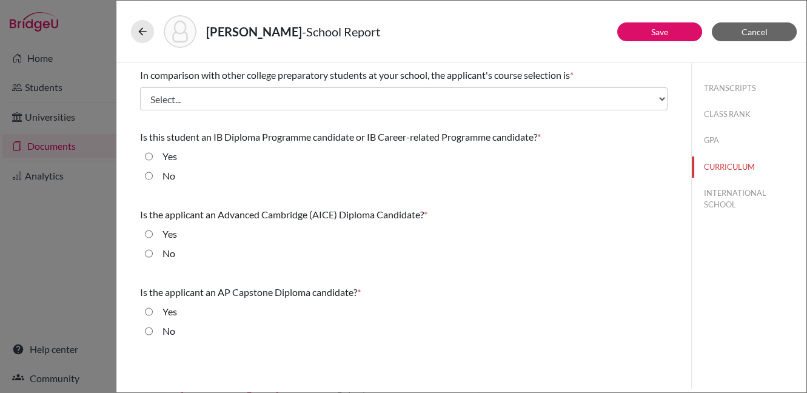
click at [145, 154] on input "Yes" at bounding box center [149, 156] width 8 height 15
radio input "true"
click at [146, 251] on input "No" at bounding box center [149, 253] width 8 height 15
radio input "true"
click at [148, 328] on input "No" at bounding box center [149, 331] width 8 height 15
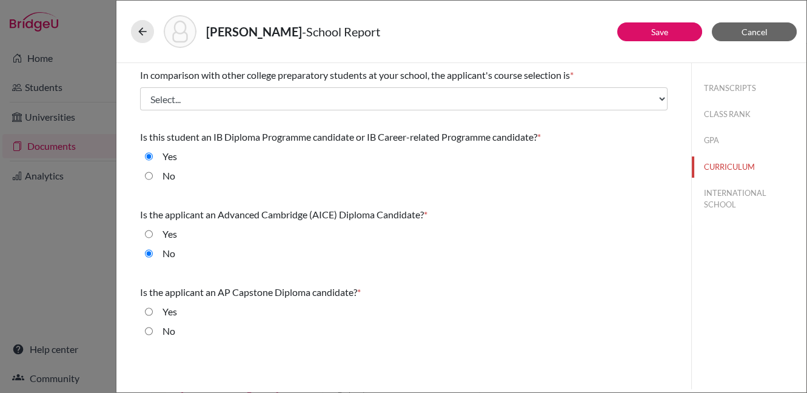
radio input "true"
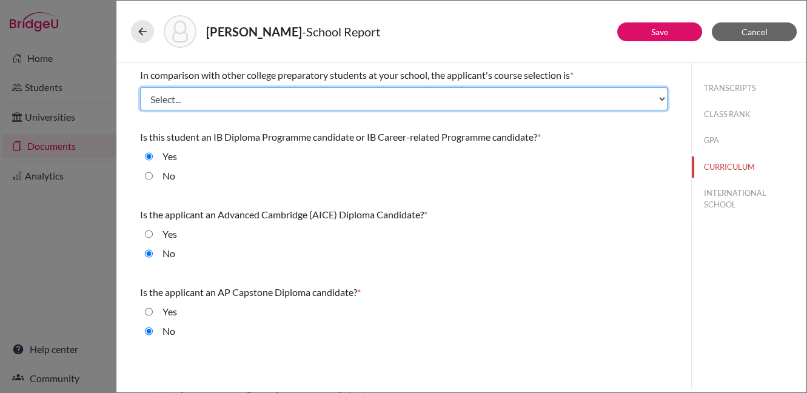
click at [374, 104] on select "Select... Less than demanding Average Demanding Very demanding Most demanding P…" at bounding box center [403, 98] width 527 height 23
click at [140, 87] on select "Select... Less than demanding Average Demanding Very demanding Most demanding P…" at bounding box center [403, 98] width 527 height 23
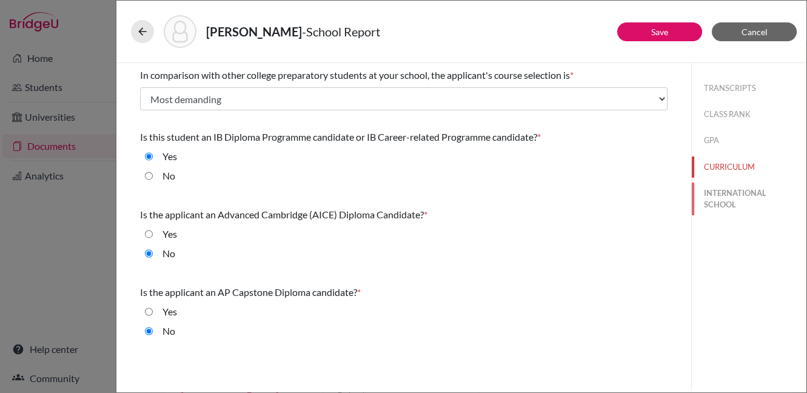
click at [721, 193] on button "INTERNATIONAL SCHOOL" at bounding box center [749, 198] width 115 height 33
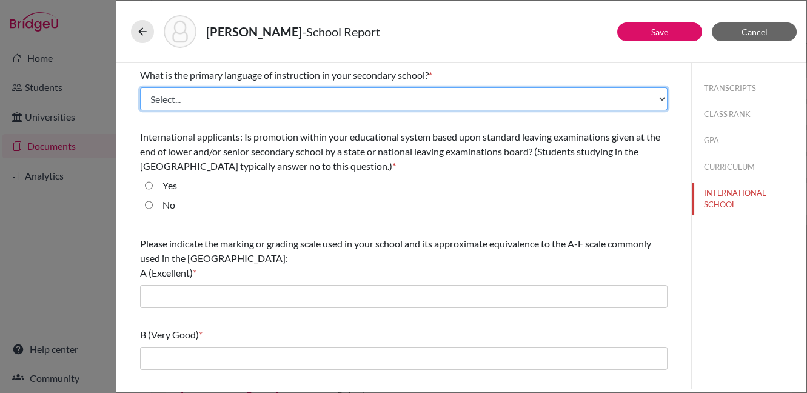
click at [527, 99] on select "Select... Albanian Arabic Armenian Assamese Azerbaijani Belarusian Bengali Bulg…" at bounding box center [403, 98] width 527 height 23
select select "14"
click at [140, 87] on select "Select... Albanian Arabic Armenian Assamese Azerbaijani Belarusian Bengali Bulg…" at bounding box center [403, 98] width 527 height 23
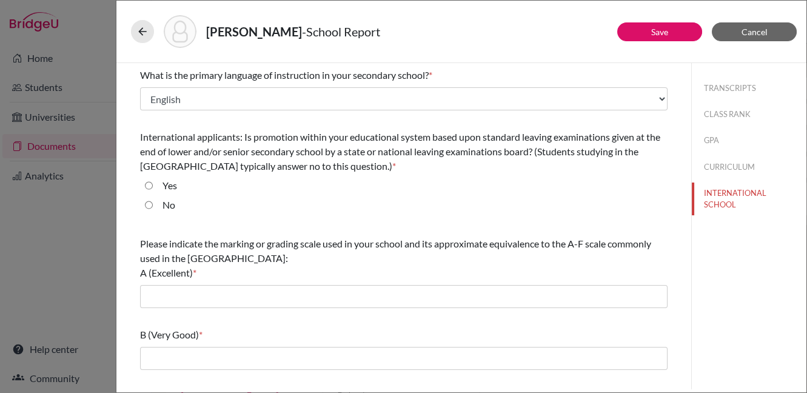
click at [147, 203] on input "No" at bounding box center [149, 205] width 8 height 15
radio input "true"
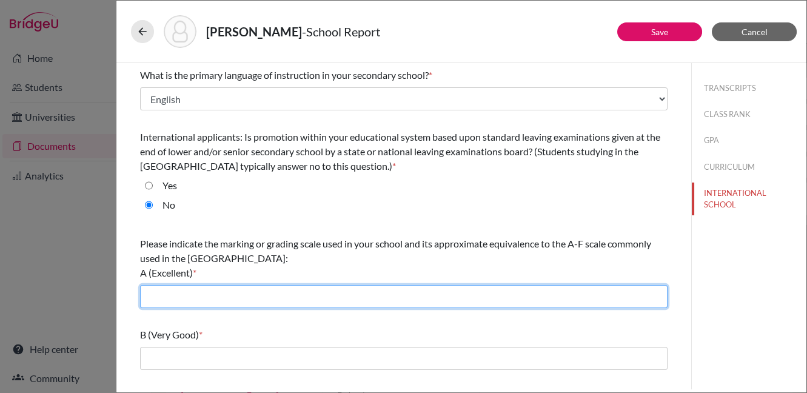
click at [276, 295] on input "text" at bounding box center [403, 296] width 527 height 23
type input "7"
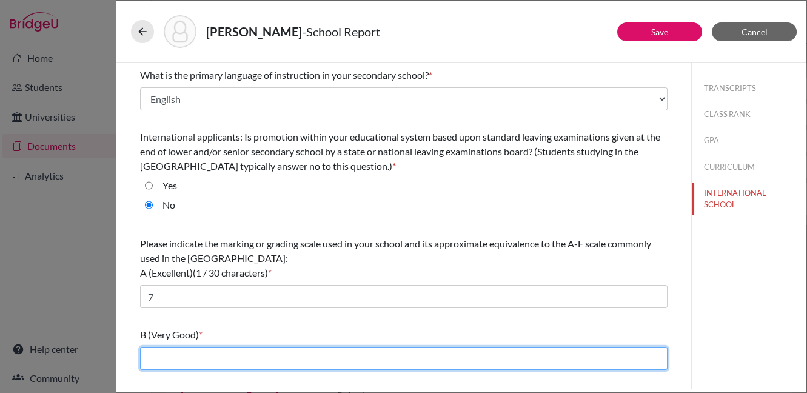
click at [231, 356] on input "text" at bounding box center [403, 358] width 527 height 23
type input "5-6"
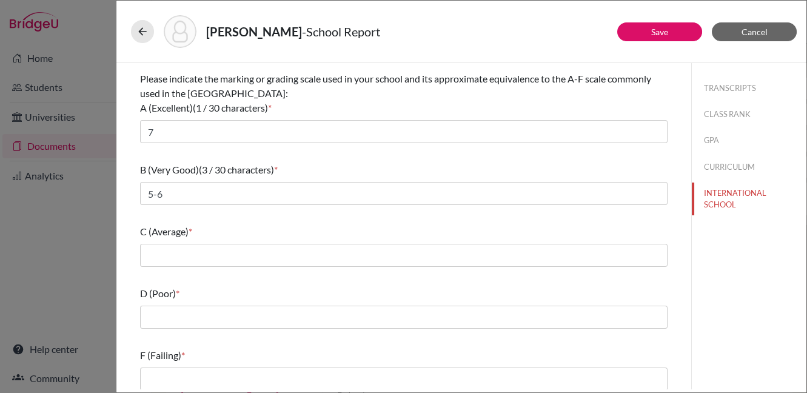
scroll to position [170, 0]
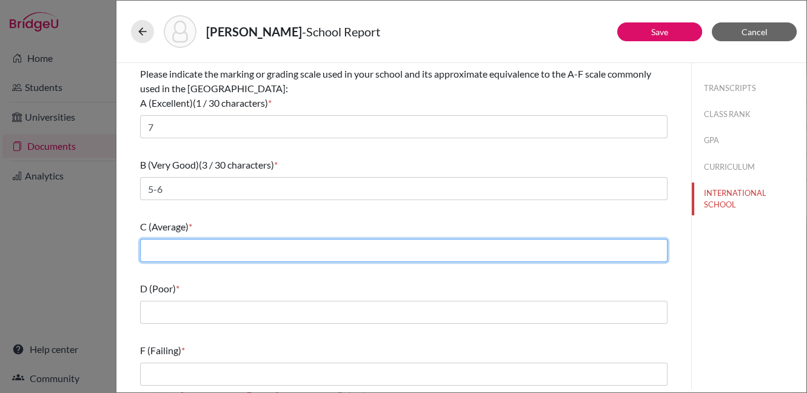
click at [248, 247] on input "text" at bounding box center [403, 250] width 527 height 23
type input "4"
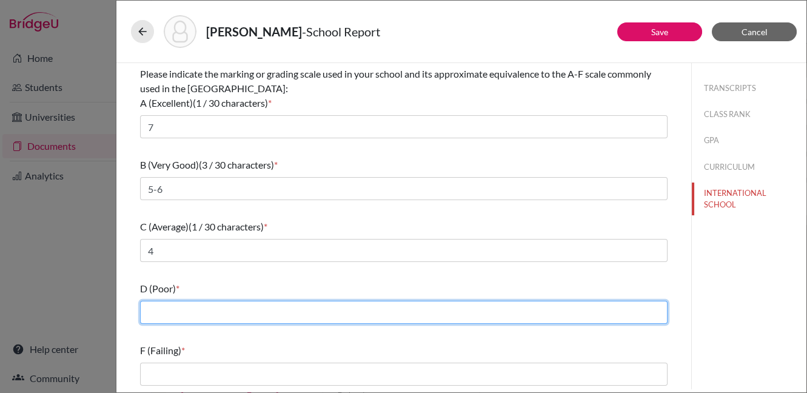
click at [239, 313] on input "text" at bounding box center [403, 312] width 527 height 23
type input "2-3"
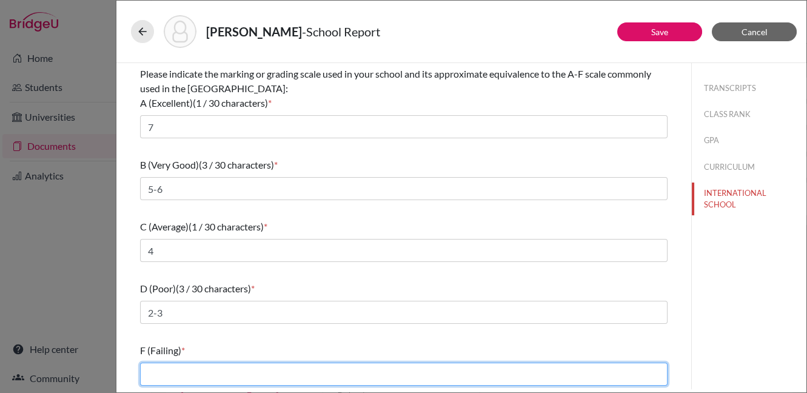
click at [246, 369] on input "text" at bounding box center [403, 373] width 527 height 23
type input "0-1"
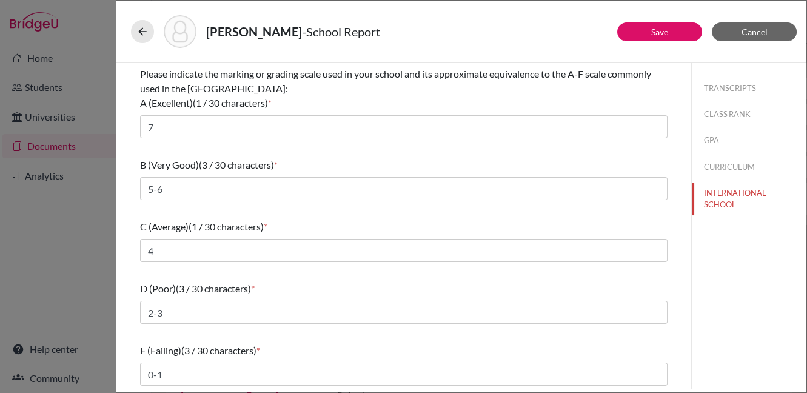
scroll to position [170, 0]
click at [653, 29] on link "Save" at bounding box center [659, 32] width 17 height 10
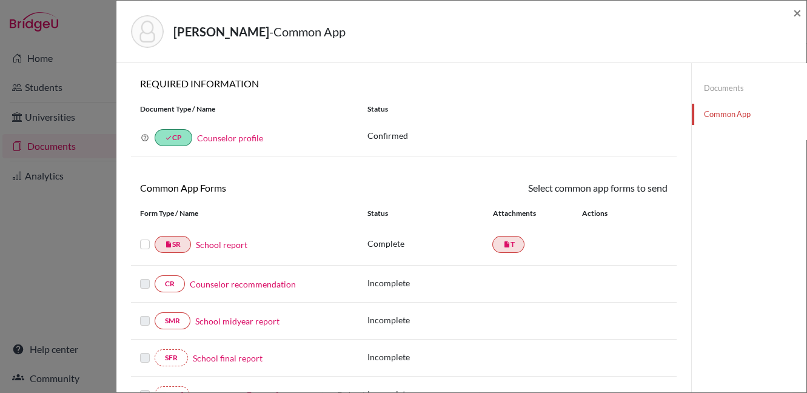
click at [241, 281] on link "Counselor recommendation" at bounding box center [243, 284] width 106 height 13
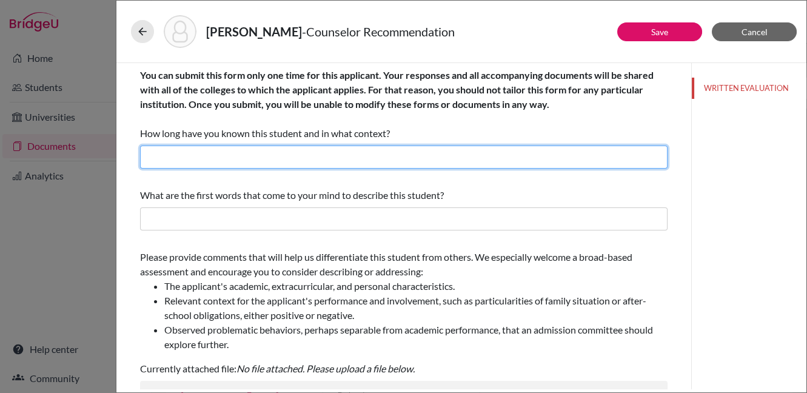
click at [292, 153] on input "text" at bounding box center [403, 156] width 527 height 23
type input "2 years"
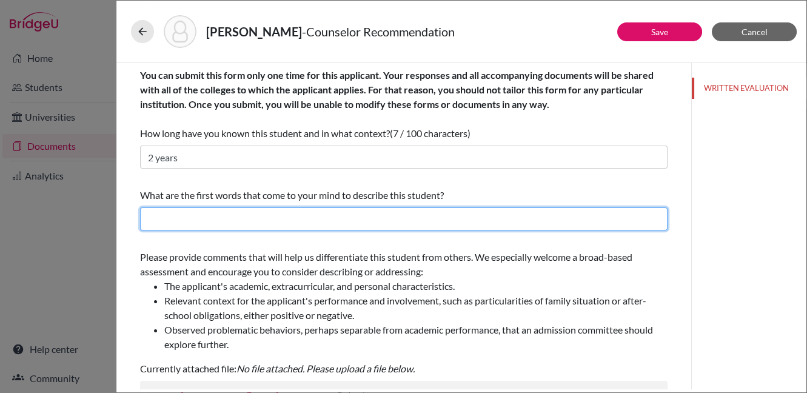
click at [270, 213] on input "text" at bounding box center [403, 218] width 527 height 23
type input "Exploding with talents"
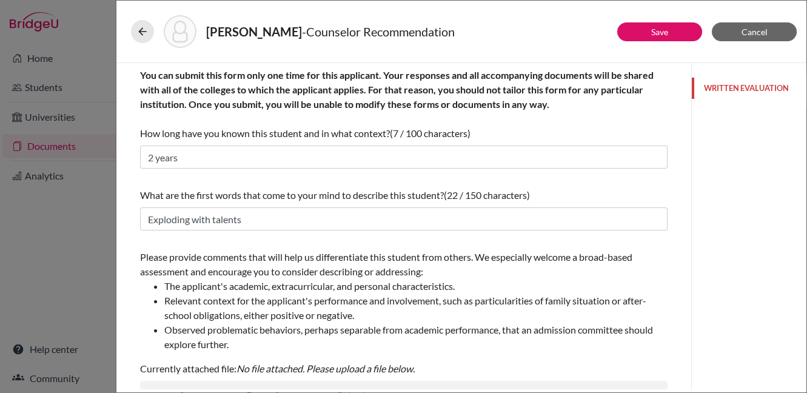
drag, startPoint x: 685, startPoint y: 95, endPoint x: 679, endPoint y: 119, distance: 25.6
click at [679, 120] on div "Save Cancel You can submit this form only one time for this applicant. Your res…" at bounding box center [461, 226] width 690 height 326
drag, startPoint x: 687, startPoint y: 96, endPoint x: 679, endPoint y: 118, distance: 22.8
click at [678, 122] on div "Save Cancel You can submit this form only one time for this applicant. Your res…" at bounding box center [461, 226] width 690 height 326
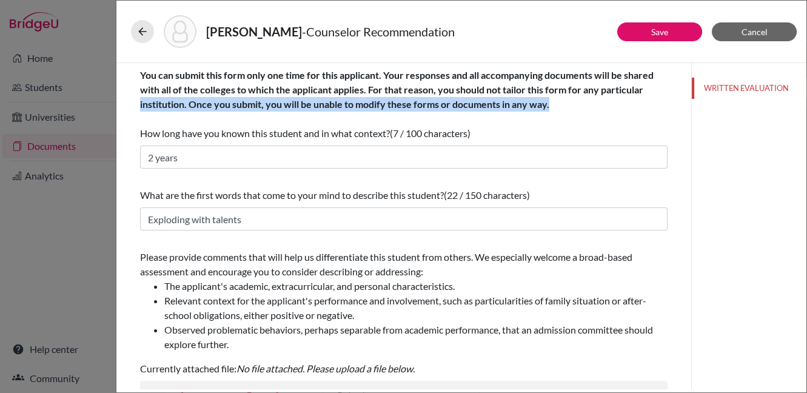
drag, startPoint x: 683, startPoint y: 84, endPoint x: 680, endPoint y: 96, distance: 13.1
click at [681, 98] on div "You can submit this form only one time for this applicant. Your responses and a…" at bounding box center [403, 226] width 575 height 326
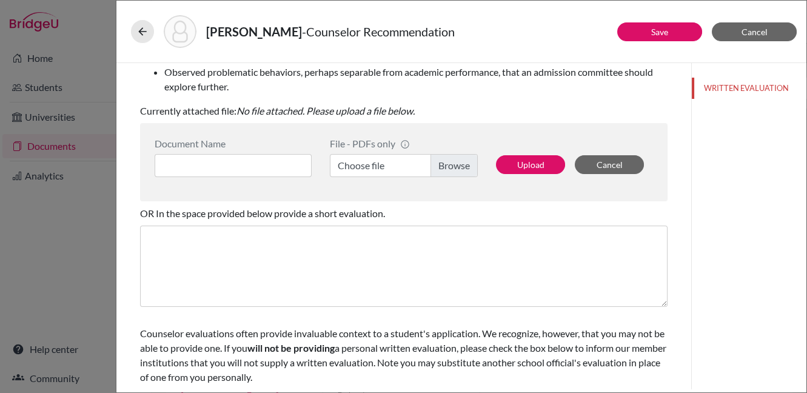
scroll to position [273, 0]
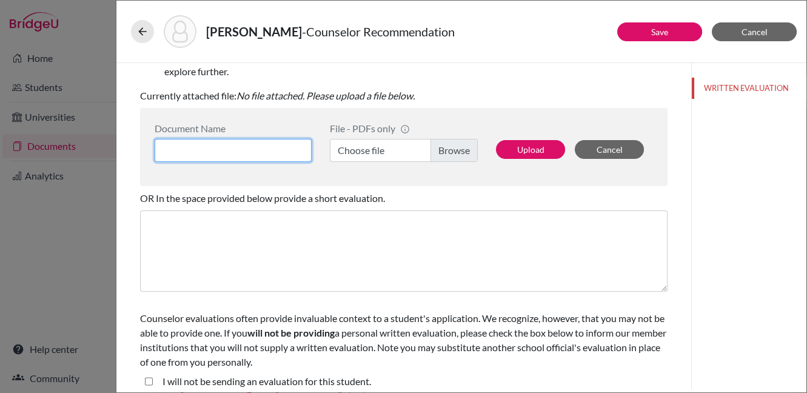
click at [248, 150] on input at bounding box center [233, 150] width 157 height 23
type input "LOR"
click at [447, 150] on label "Choose file" at bounding box center [404, 150] width 148 height 23
click at [447, 150] on input "Choose file" at bounding box center [404, 150] width 148 height 23
click at [448, 153] on label "Choose file" at bounding box center [404, 150] width 148 height 23
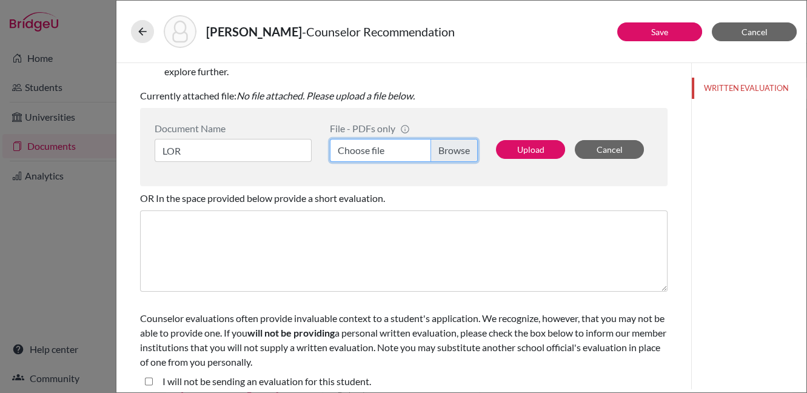
click at [448, 153] on input "Choose file" at bounding box center [404, 150] width 148 height 23
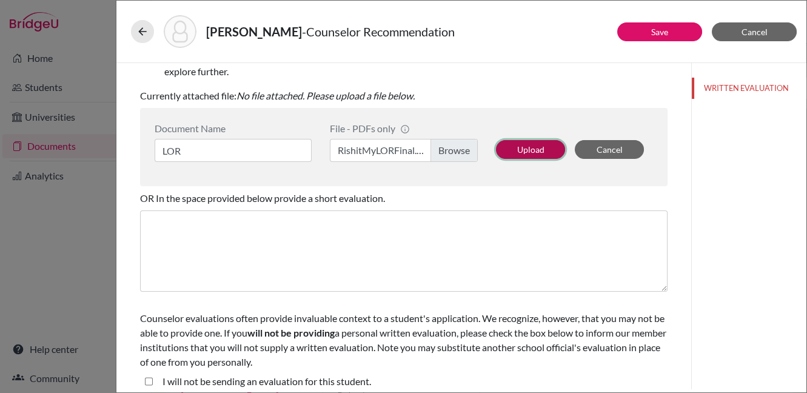
click at [525, 147] on button "Upload" at bounding box center [530, 149] width 69 height 19
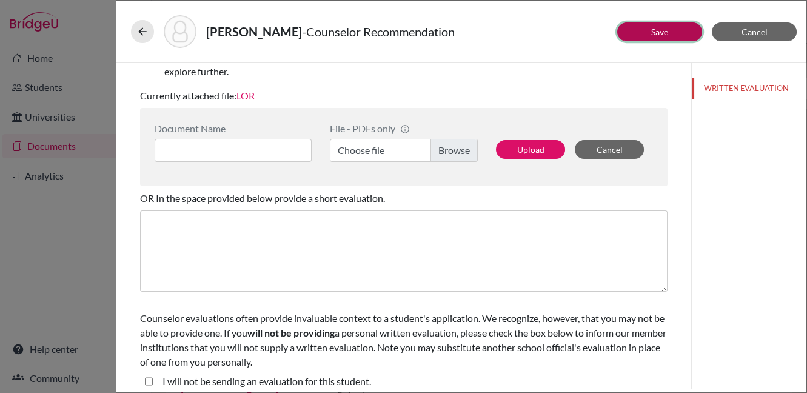
click at [658, 32] on link "Save" at bounding box center [659, 32] width 17 height 10
